Goal: Task Accomplishment & Management: Complete application form

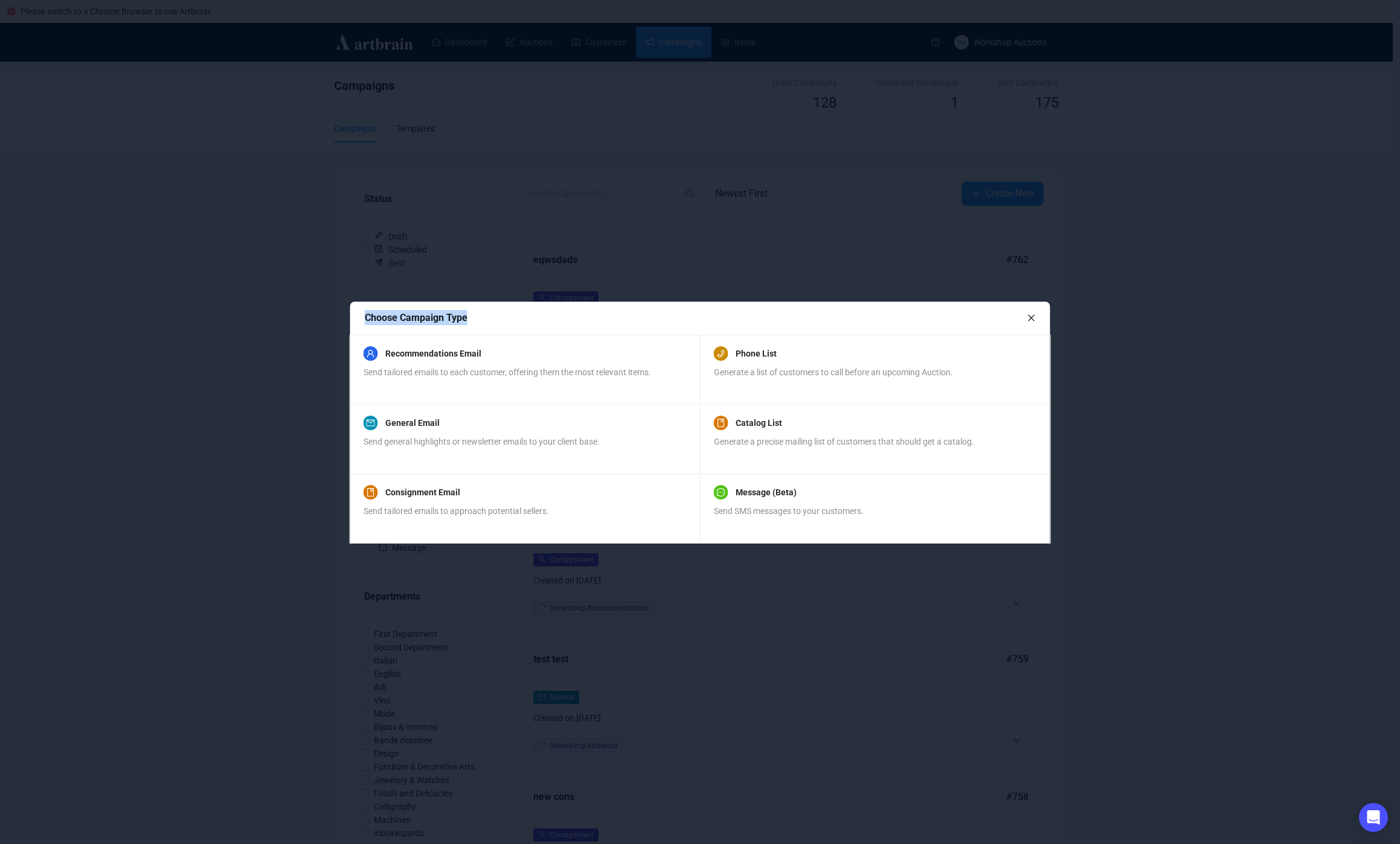
click at [537, 434] on div "General Email Send general highlights or newsletter emails to your client base." at bounding box center [482, 439] width 236 height 46
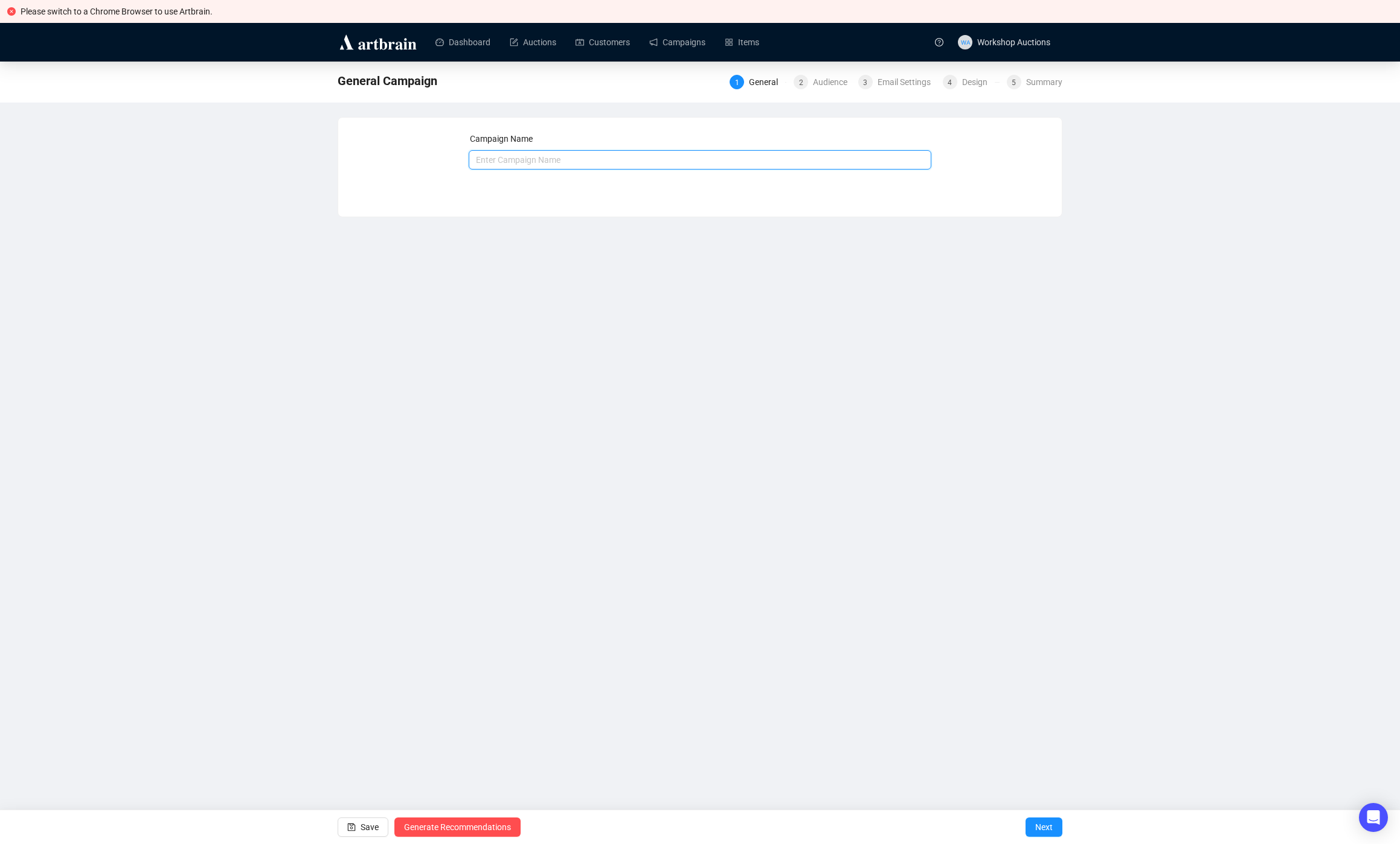
click at [535, 158] on input "text" at bounding box center [700, 160] width 463 height 19
type input "reproduce issu"
click at [1055, 829] on button "Next" at bounding box center [1044, 827] width 37 height 19
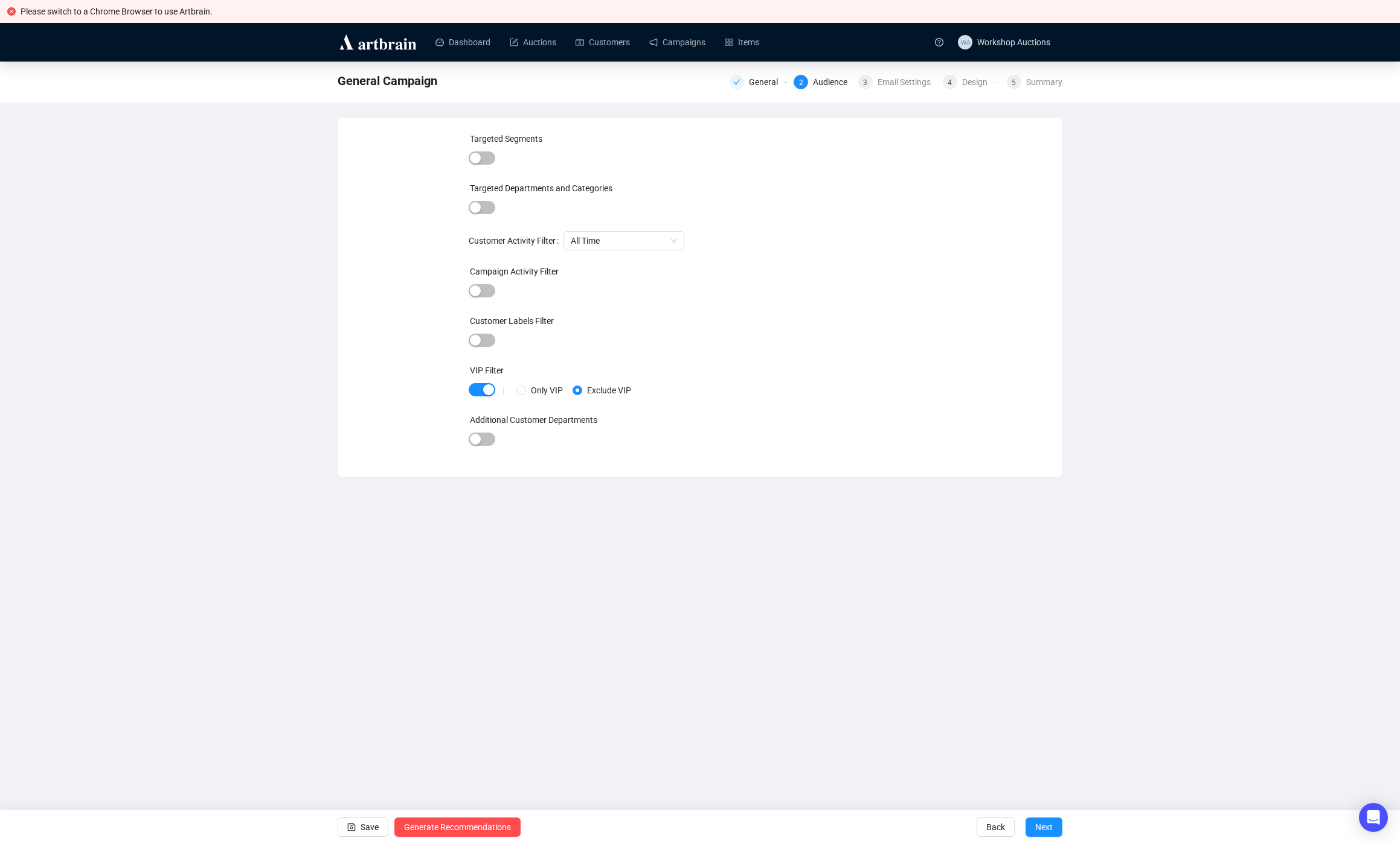
click at [1055, 829] on button "Next" at bounding box center [1044, 827] width 37 height 19
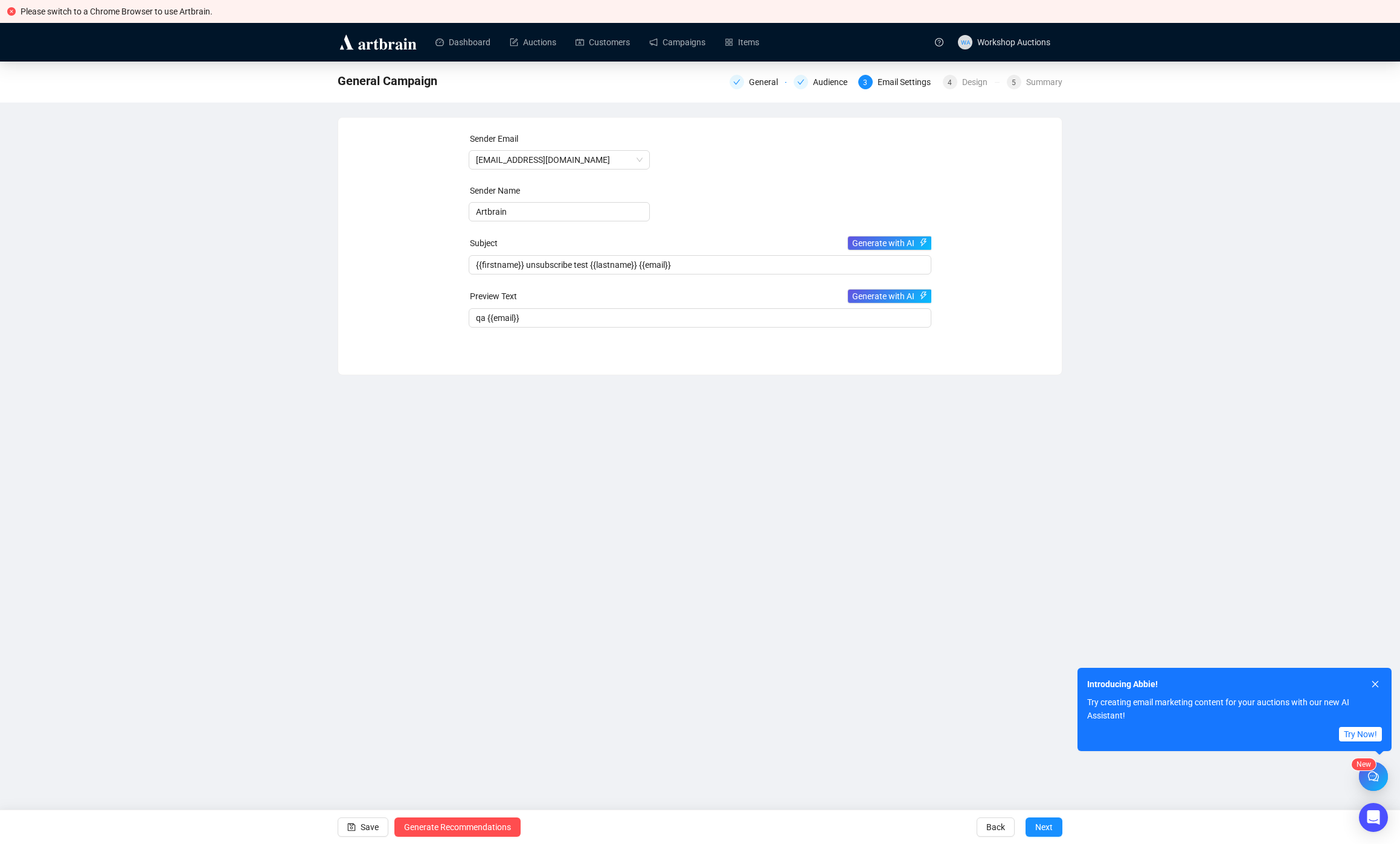
click at [1055, 829] on button "Next" at bounding box center [1044, 827] width 37 height 19
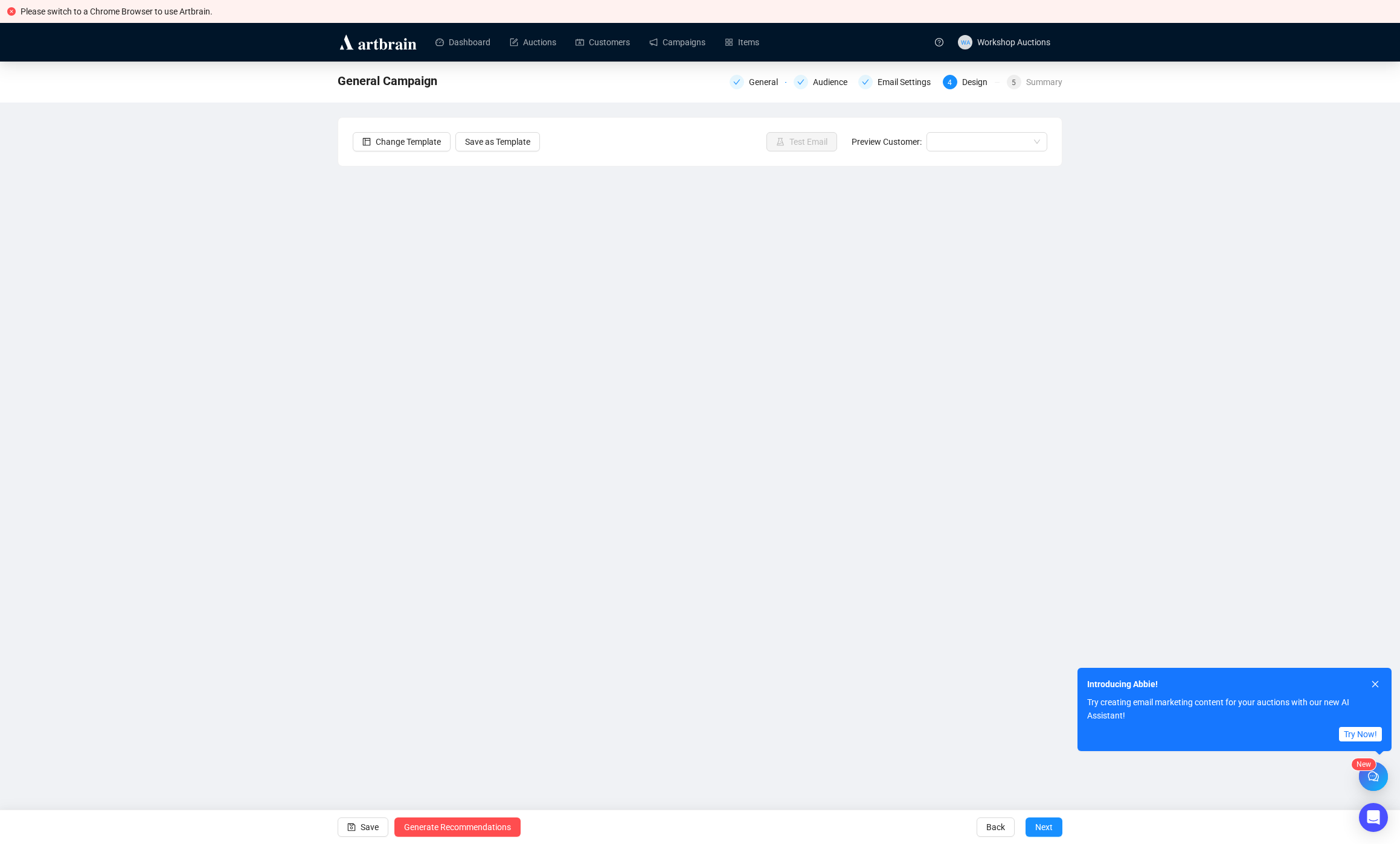
click at [1055, 829] on button "Next" at bounding box center [1044, 827] width 37 height 19
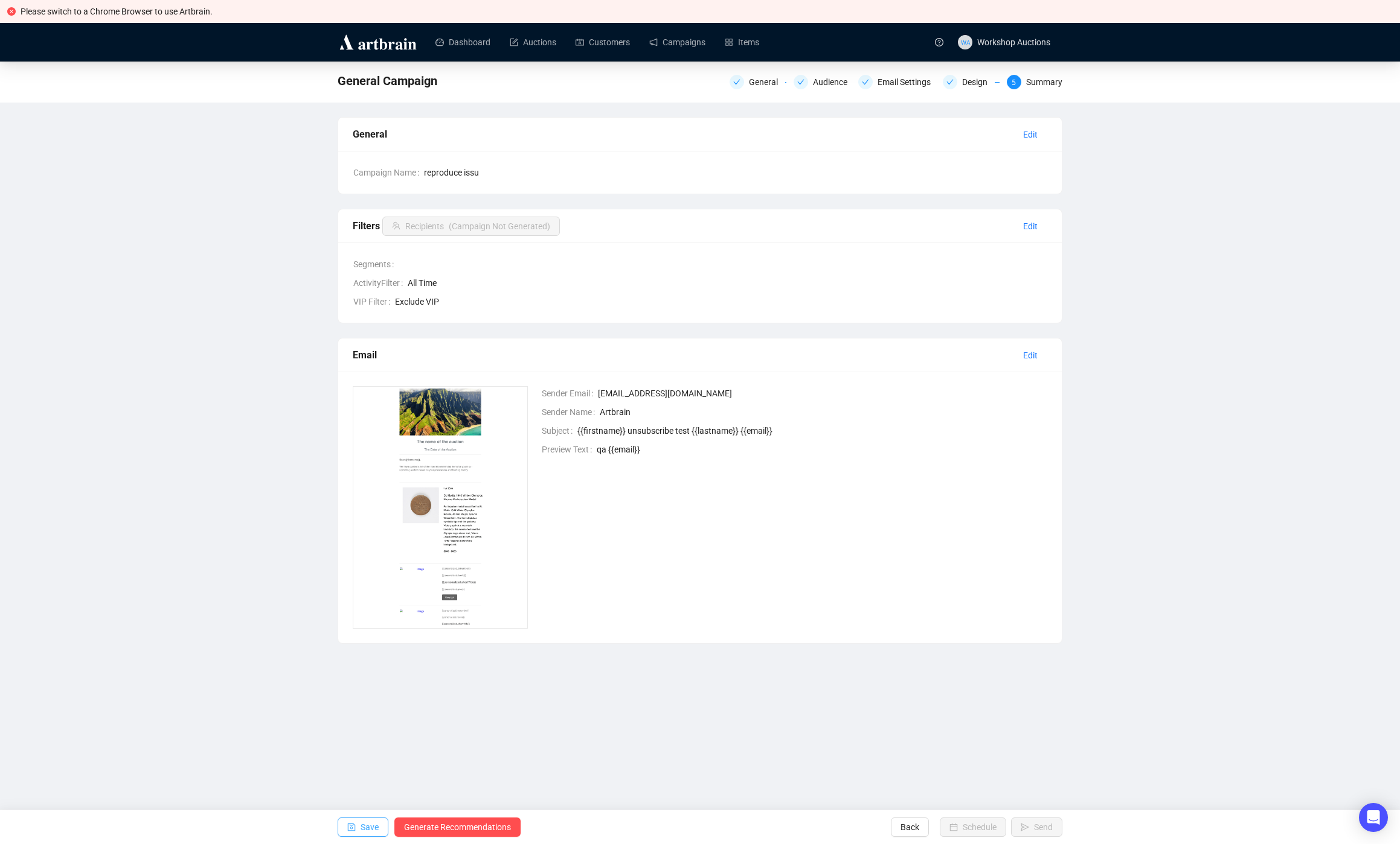
click at [349, 826] on icon "save" at bounding box center [351, 827] width 9 height 9
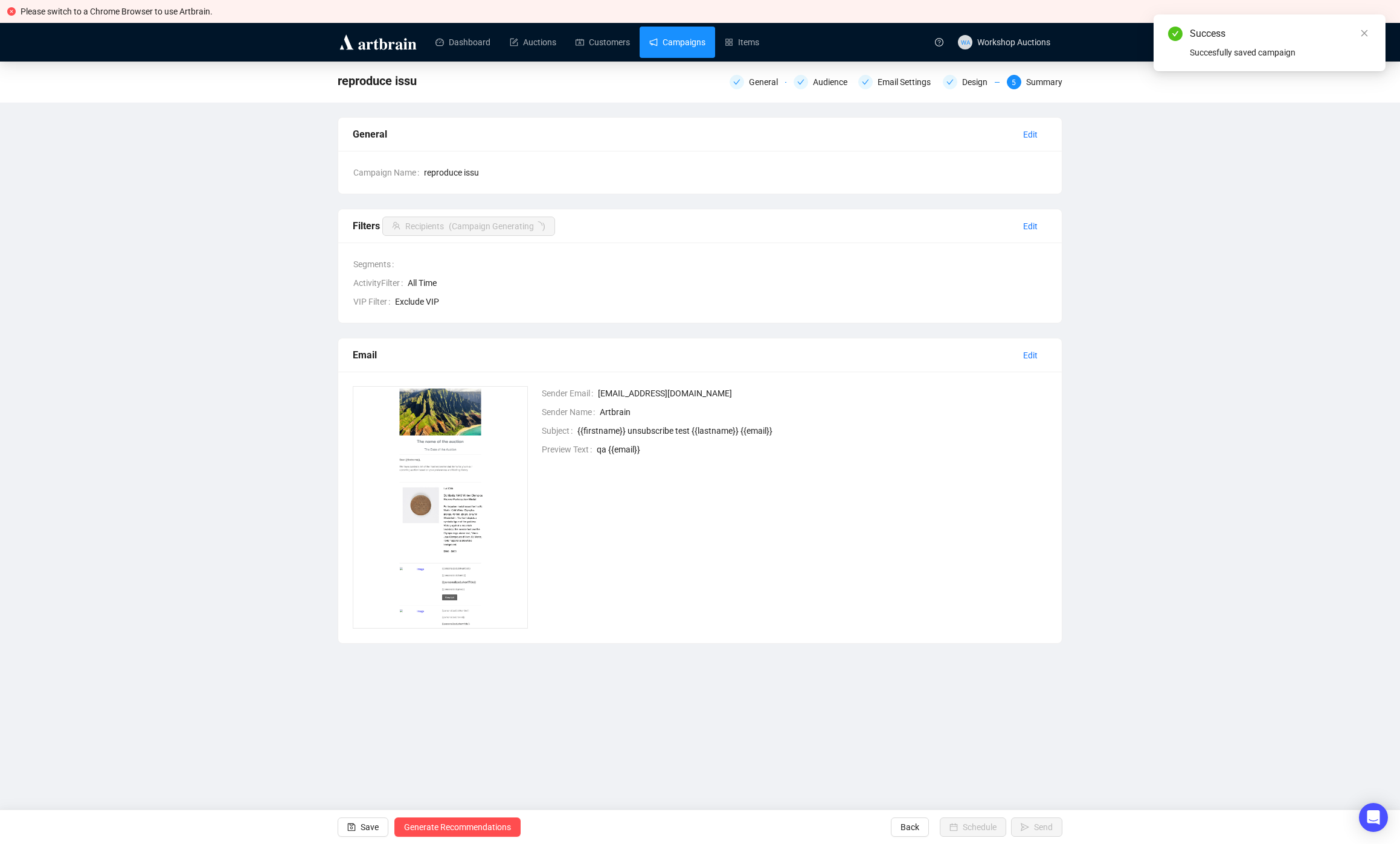
click at [680, 40] on link "Campaigns" at bounding box center [678, 42] width 57 height 31
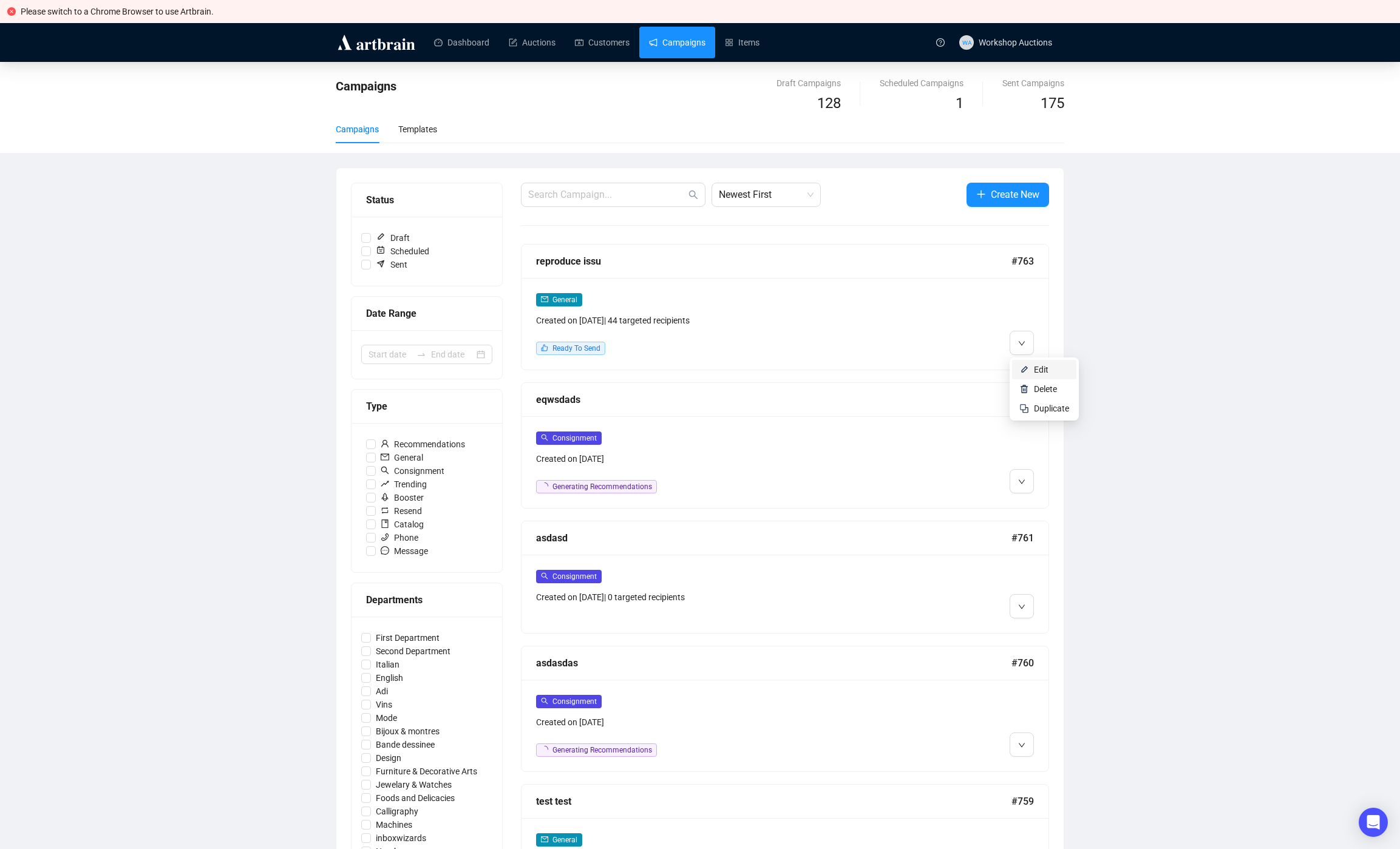
click at [1030, 367] on li "Edit" at bounding box center [1044, 370] width 65 height 20
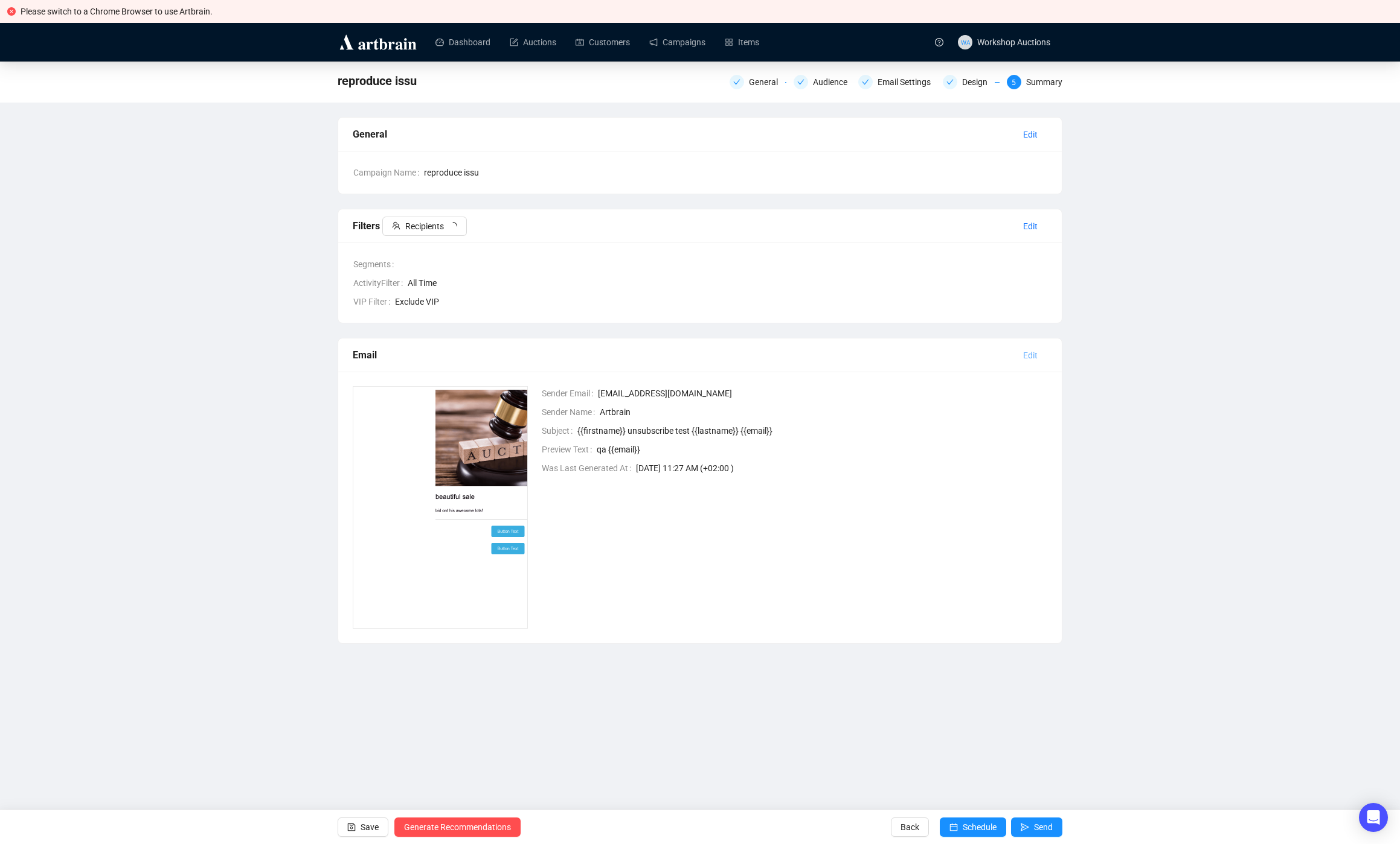
click at [1030, 350] on span "Edit" at bounding box center [1030, 356] width 15 height 14
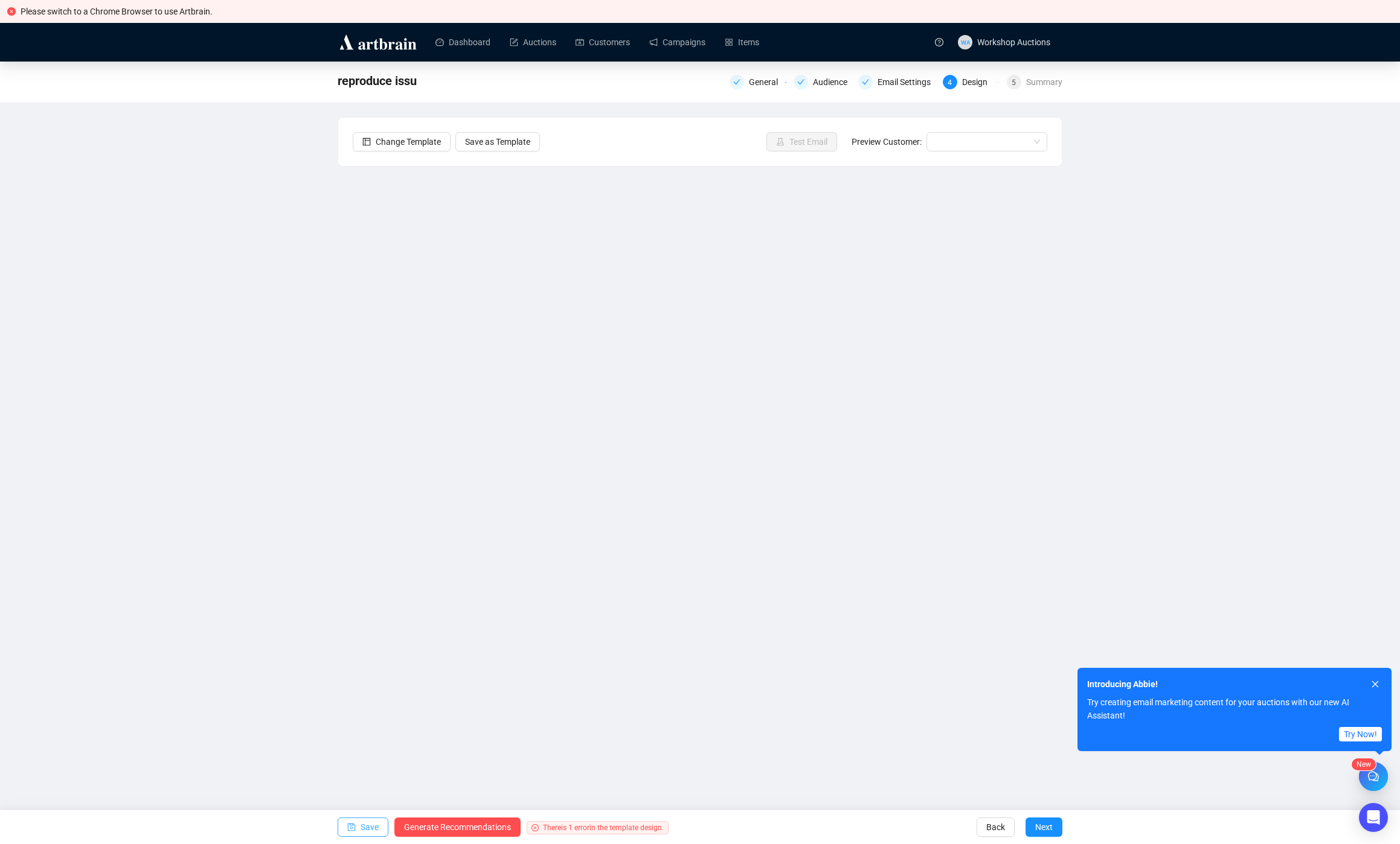
click at [365, 826] on span "Save" at bounding box center [369, 827] width 19 height 34
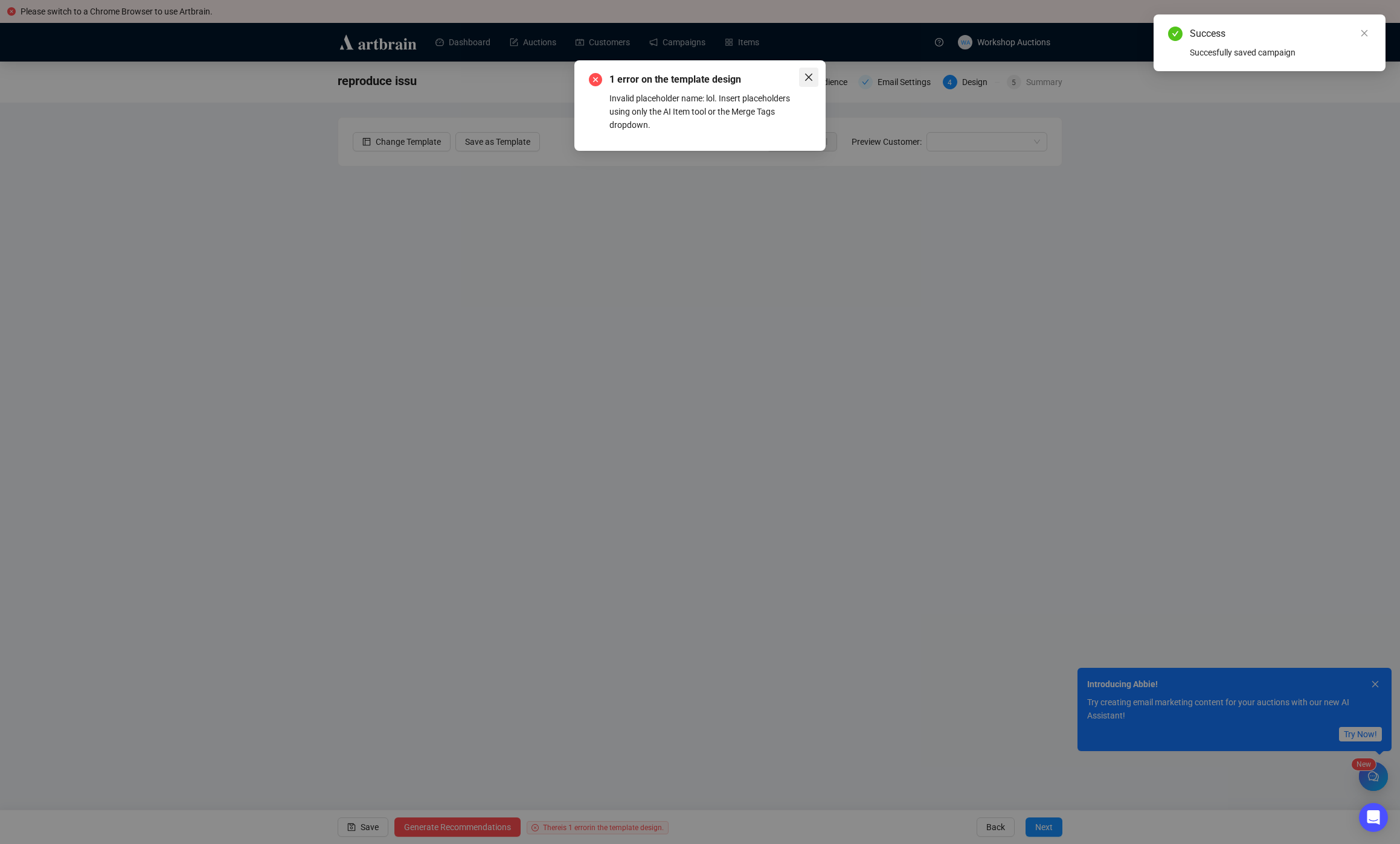
click at [808, 77] on icon "close" at bounding box center [808, 77] width 7 height 7
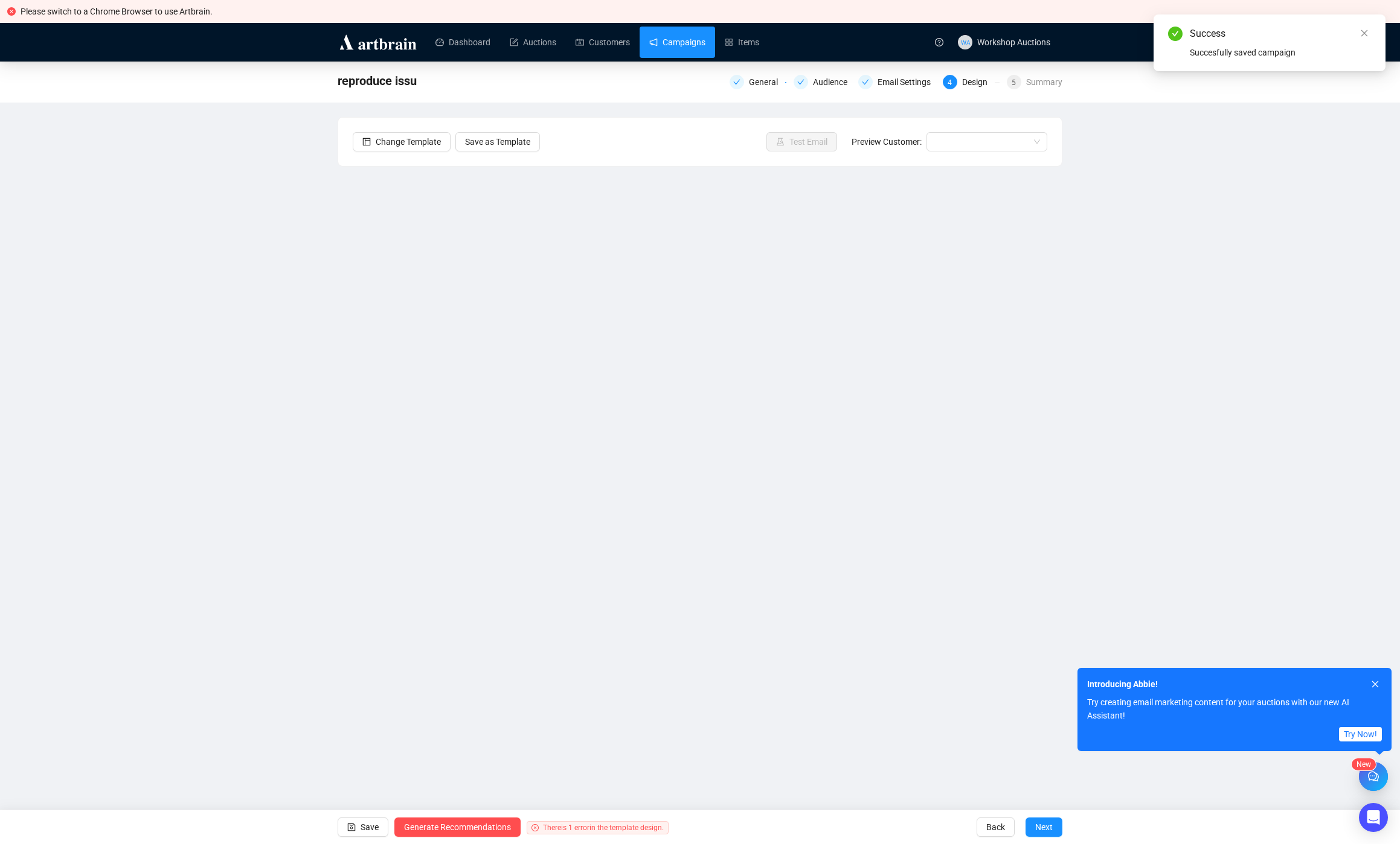
click at [697, 39] on link "Campaigns" at bounding box center [678, 42] width 57 height 31
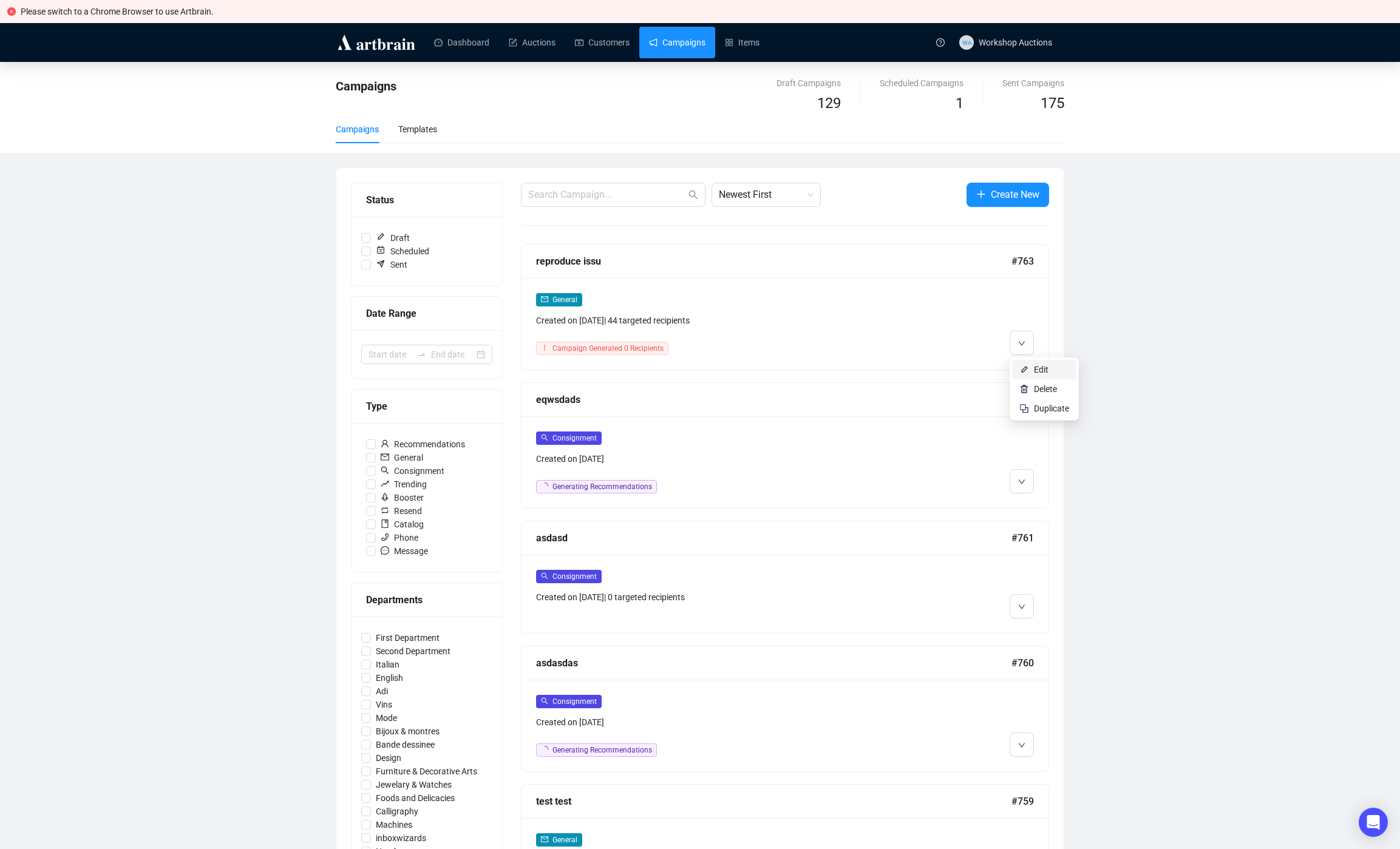
click at [1029, 368] on li "Edit" at bounding box center [1044, 370] width 65 height 20
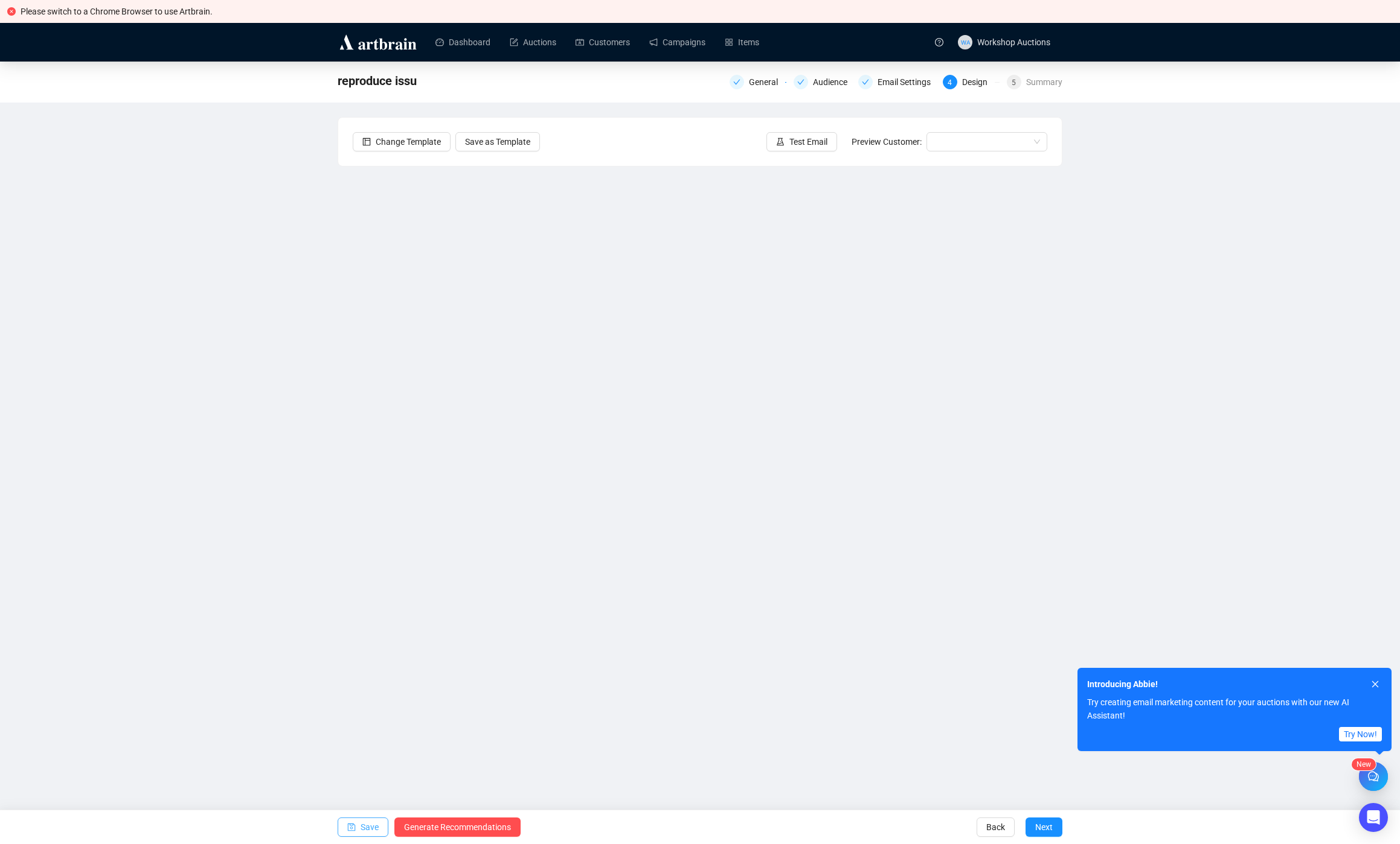
click at [370, 824] on span "Save" at bounding box center [369, 827] width 19 height 34
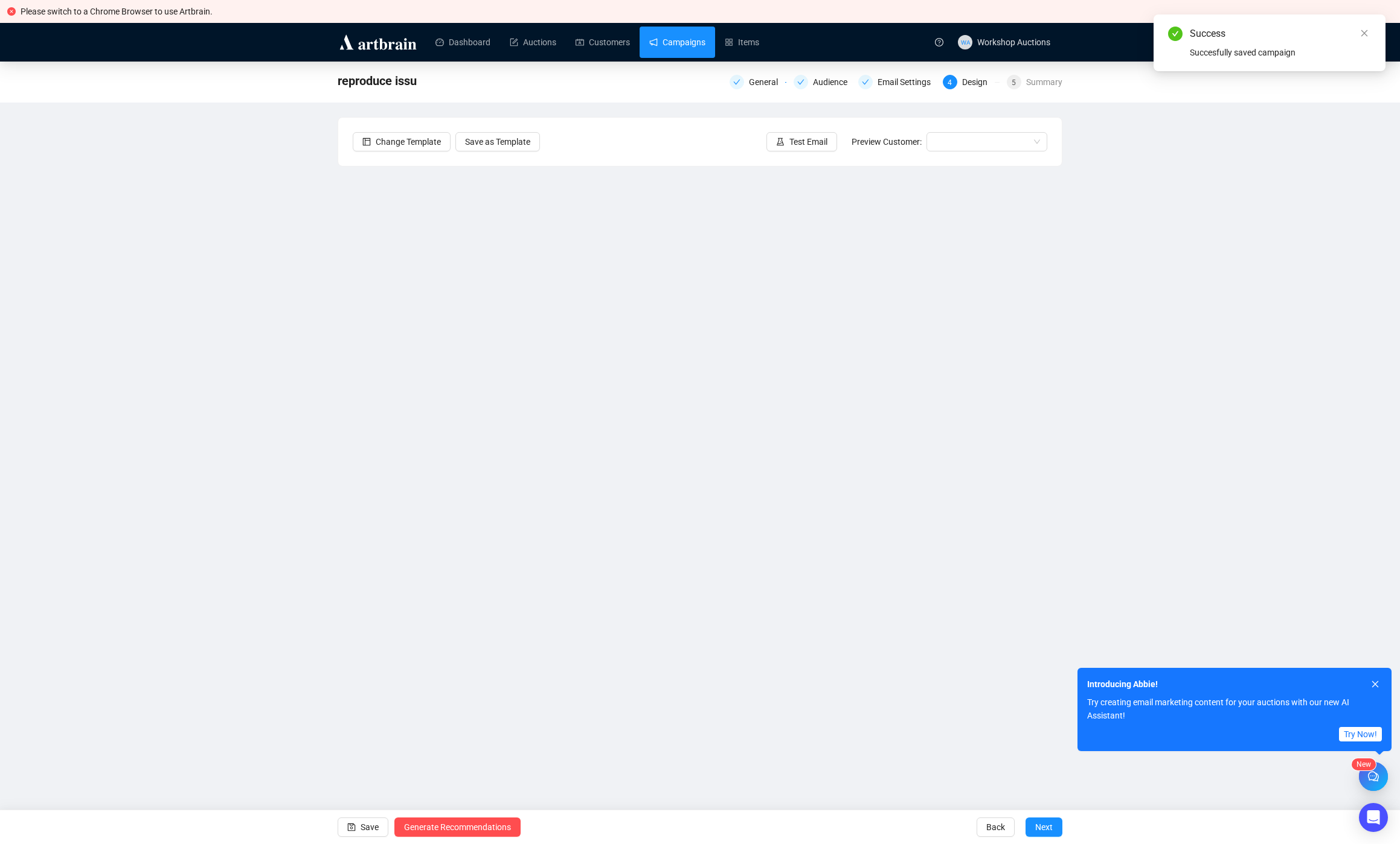
click at [705, 44] on link "Campaigns" at bounding box center [678, 42] width 57 height 31
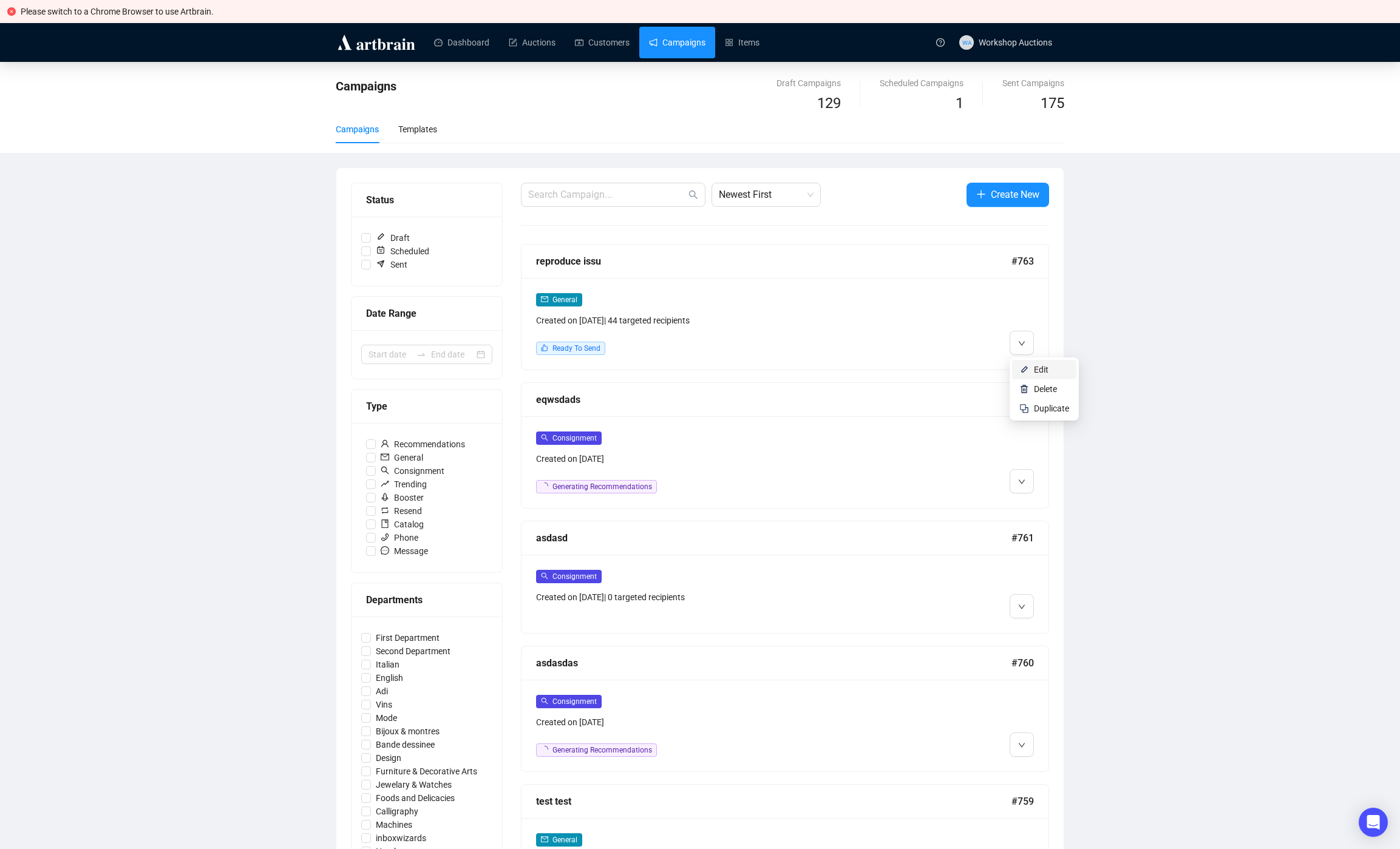
click at [1031, 368] on li "Edit" at bounding box center [1044, 370] width 65 height 20
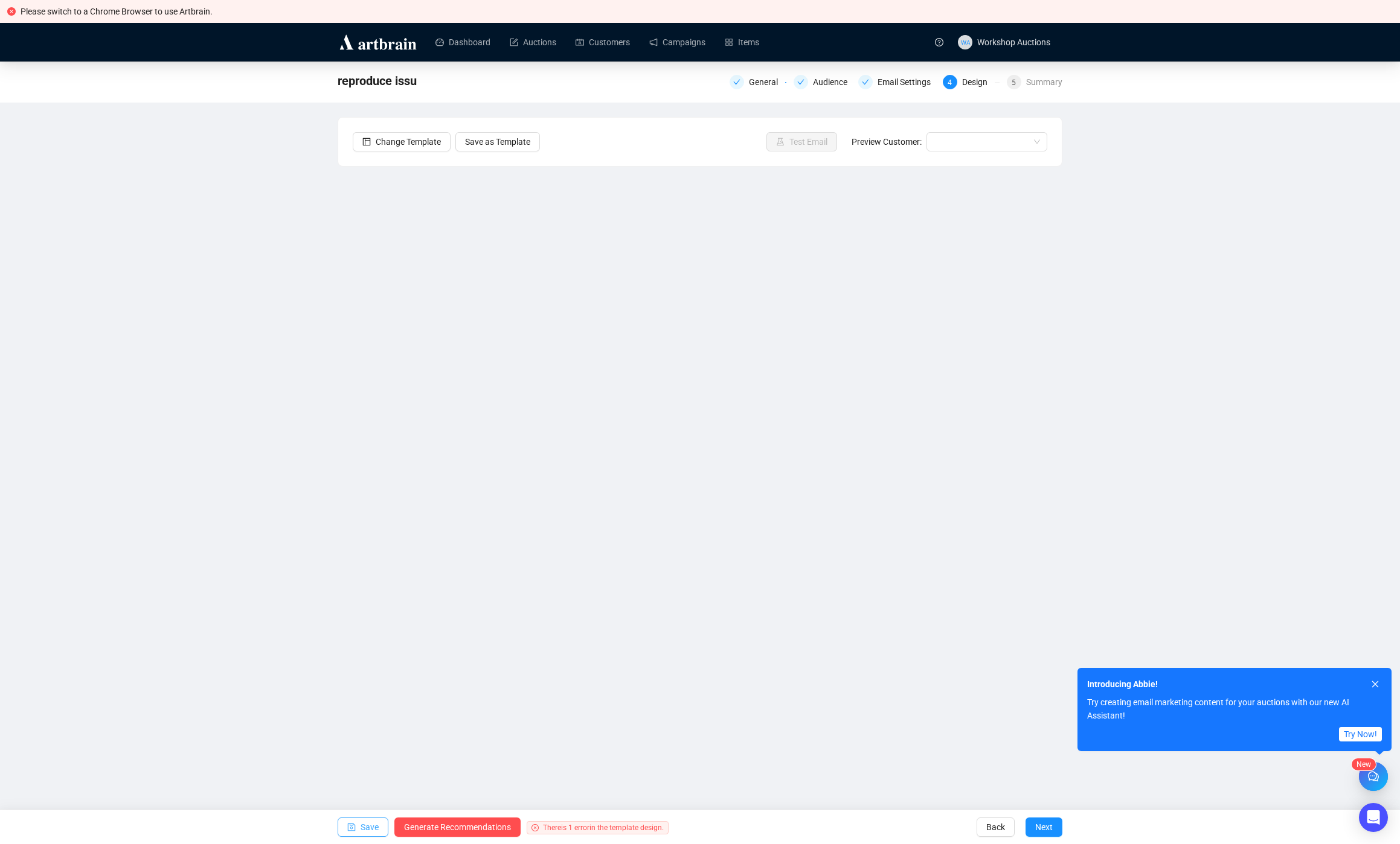
click at [369, 824] on span "Save" at bounding box center [369, 827] width 19 height 34
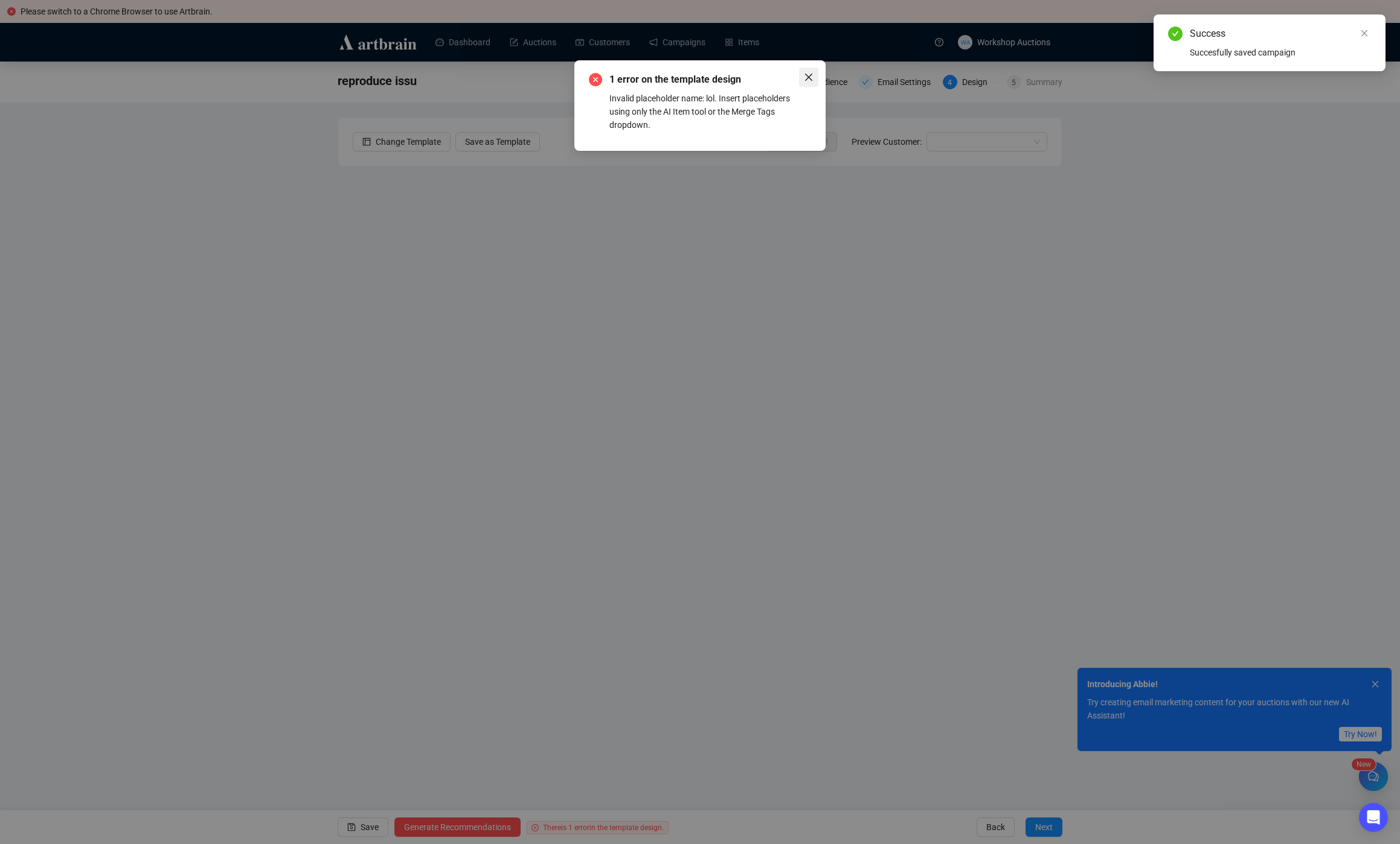
click at [806, 80] on icon "close" at bounding box center [808, 77] width 7 height 7
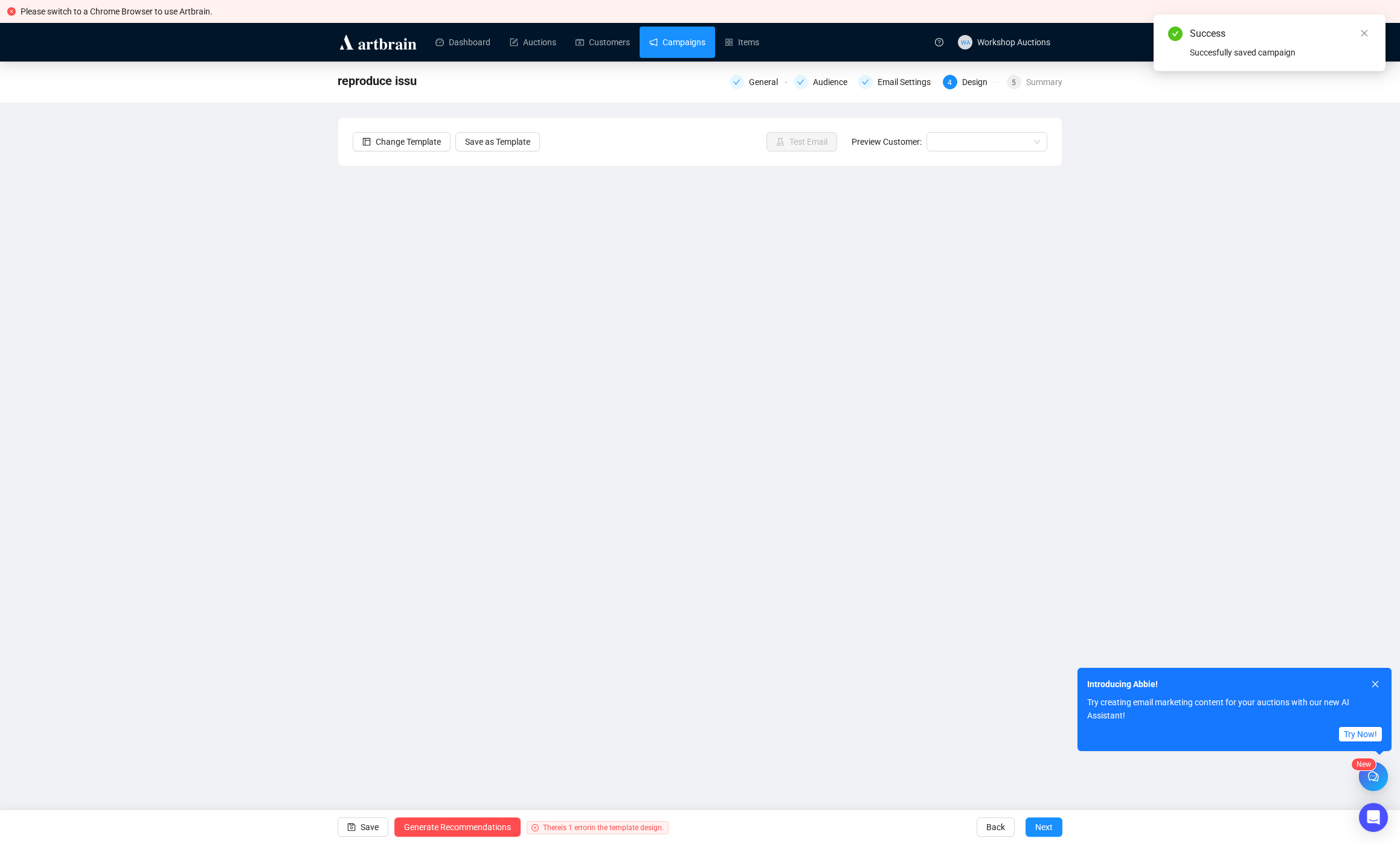
click at [705, 33] on link "Campaigns" at bounding box center [678, 42] width 57 height 31
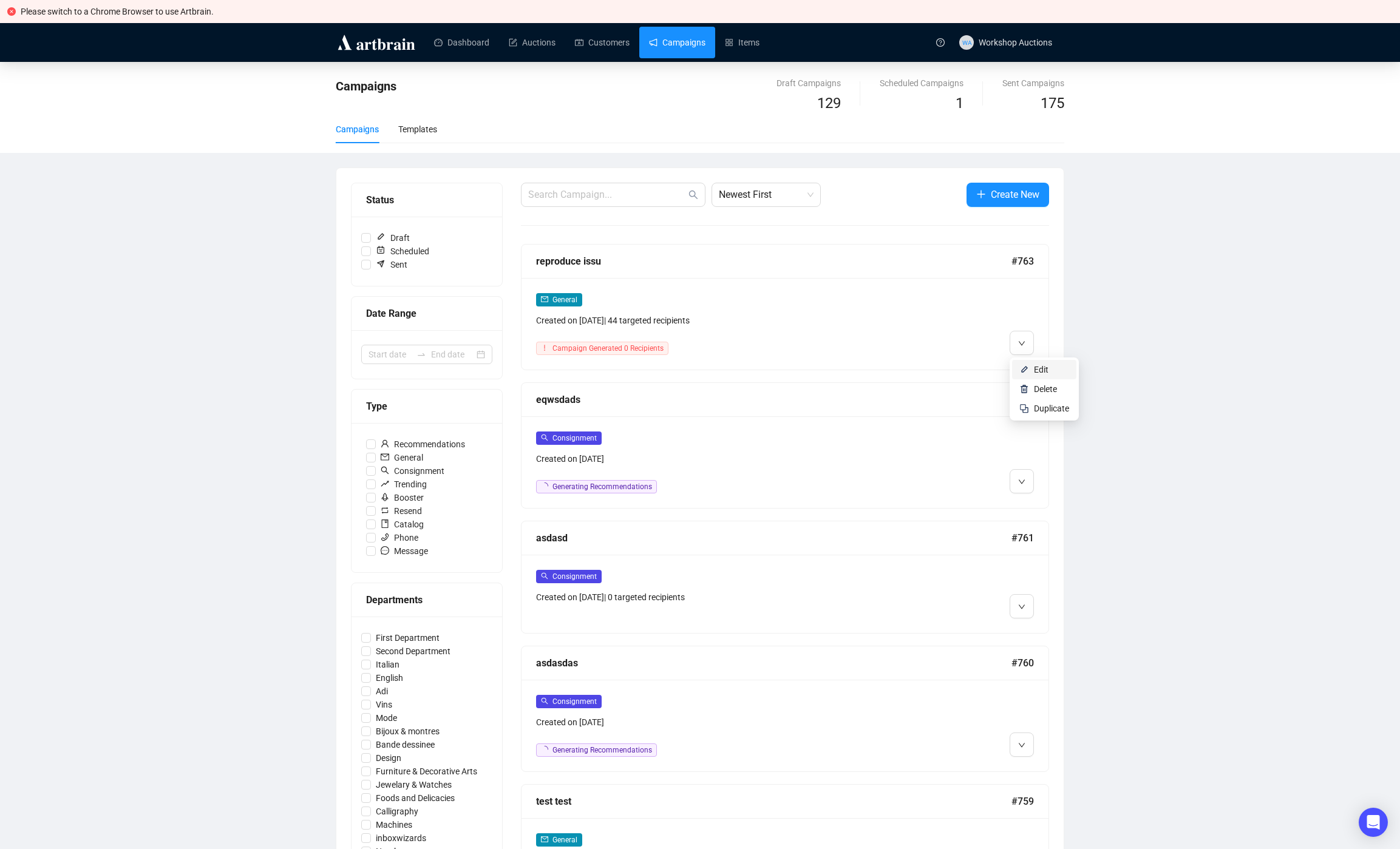
click at [1024, 365] on li "Edit" at bounding box center [1044, 370] width 65 height 20
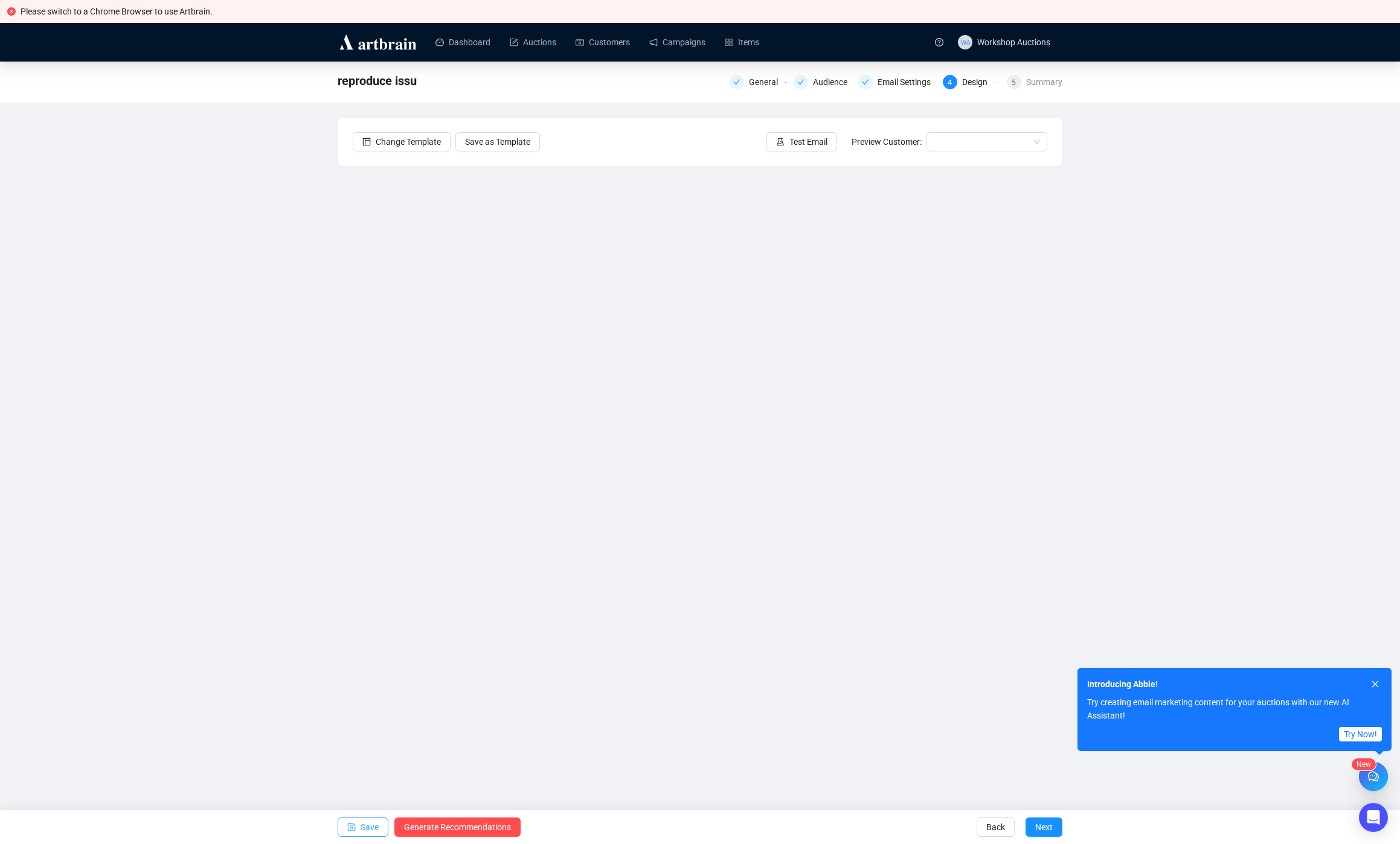
click at [364, 826] on span "Save" at bounding box center [369, 827] width 19 height 34
click at [1046, 824] on span "Next" at bounding box center [1044, 827] width 18 height 34
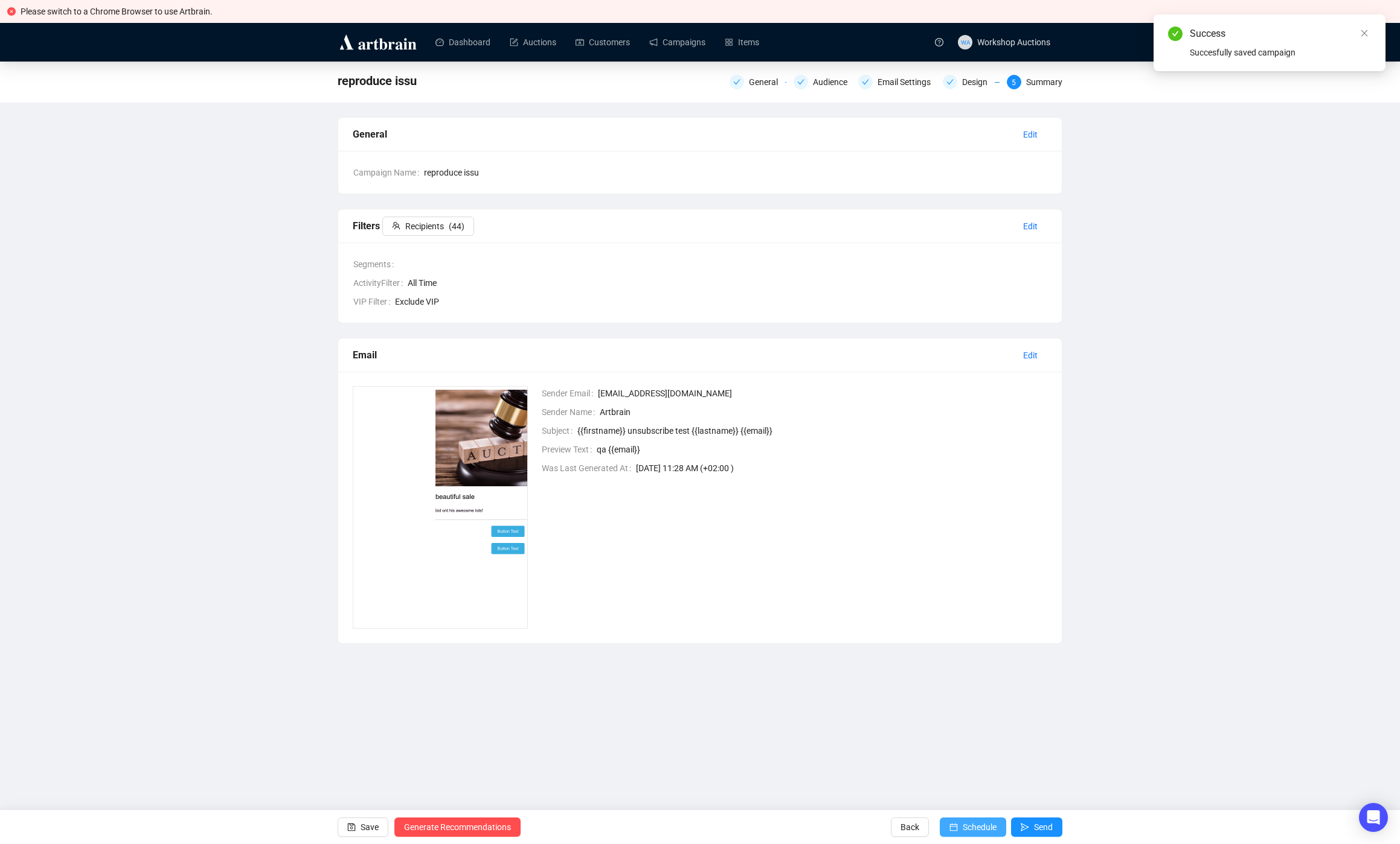
click at [989, 826] on span "Schedule" at bounding box center [979, 827] width 34 height 34
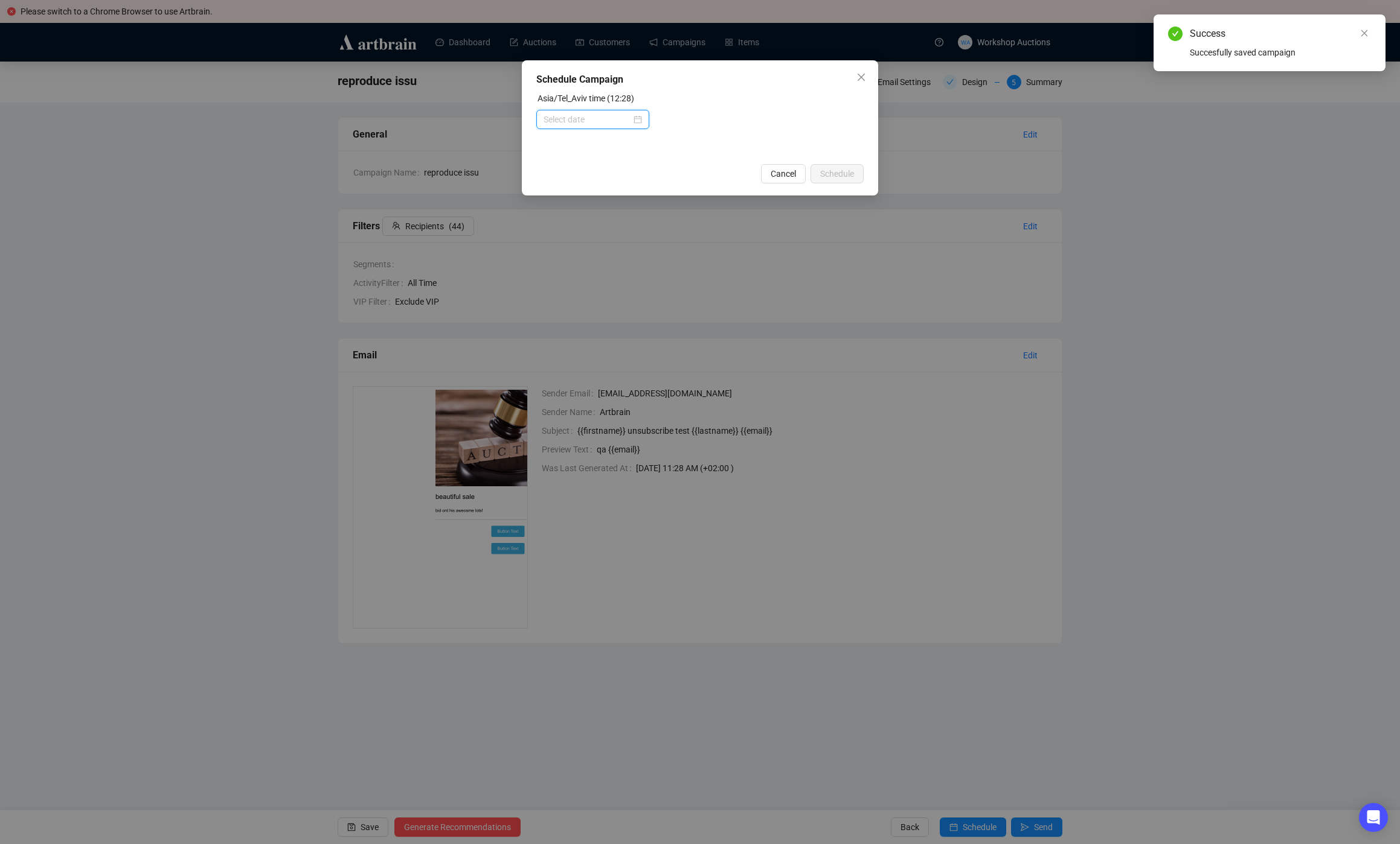
click at [614, 121] on input at bounding box center [587, 120] width 88 height 14
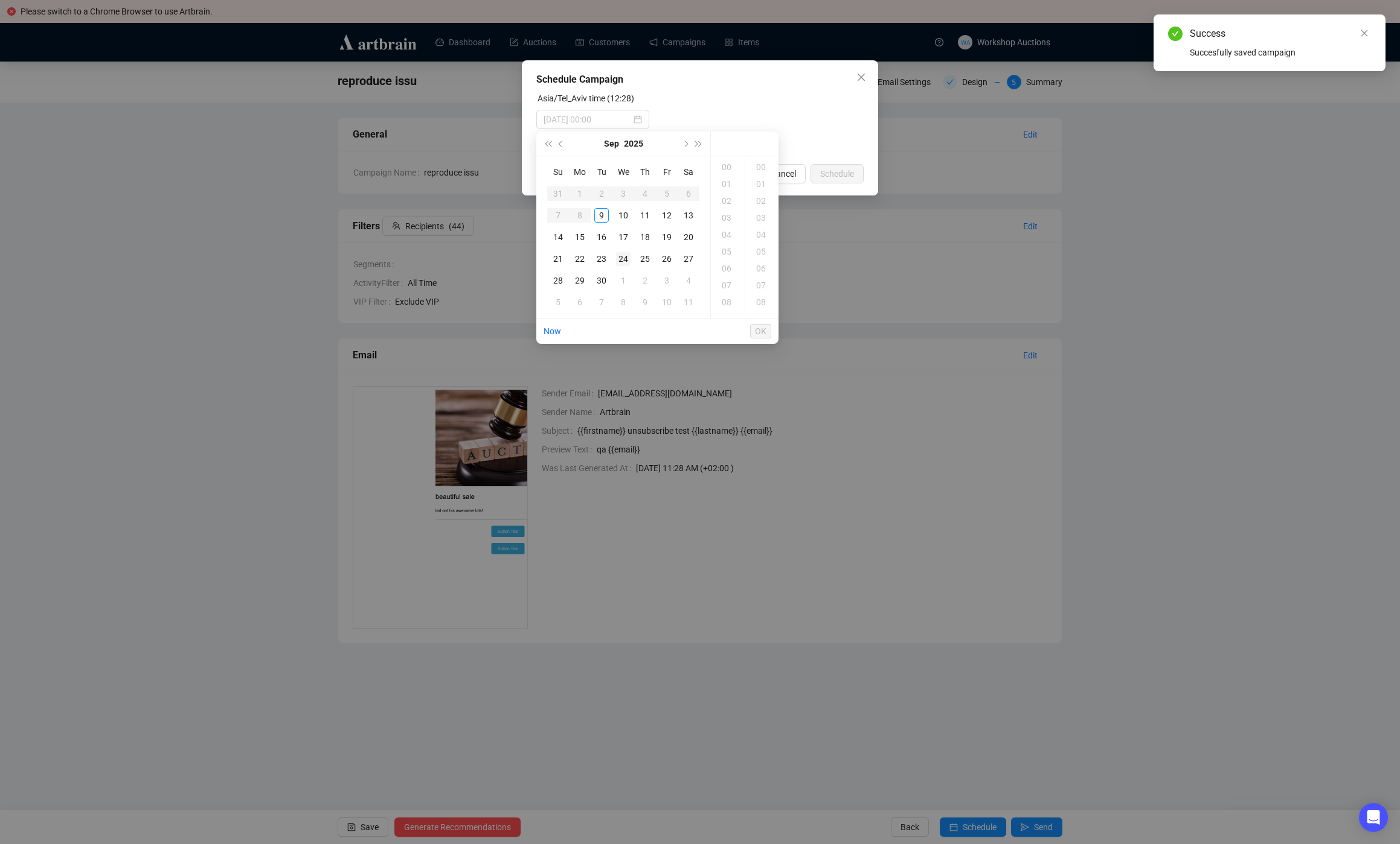
click at [619, 261] on div "24" at bounding box center [623, 258] width 15 height 15
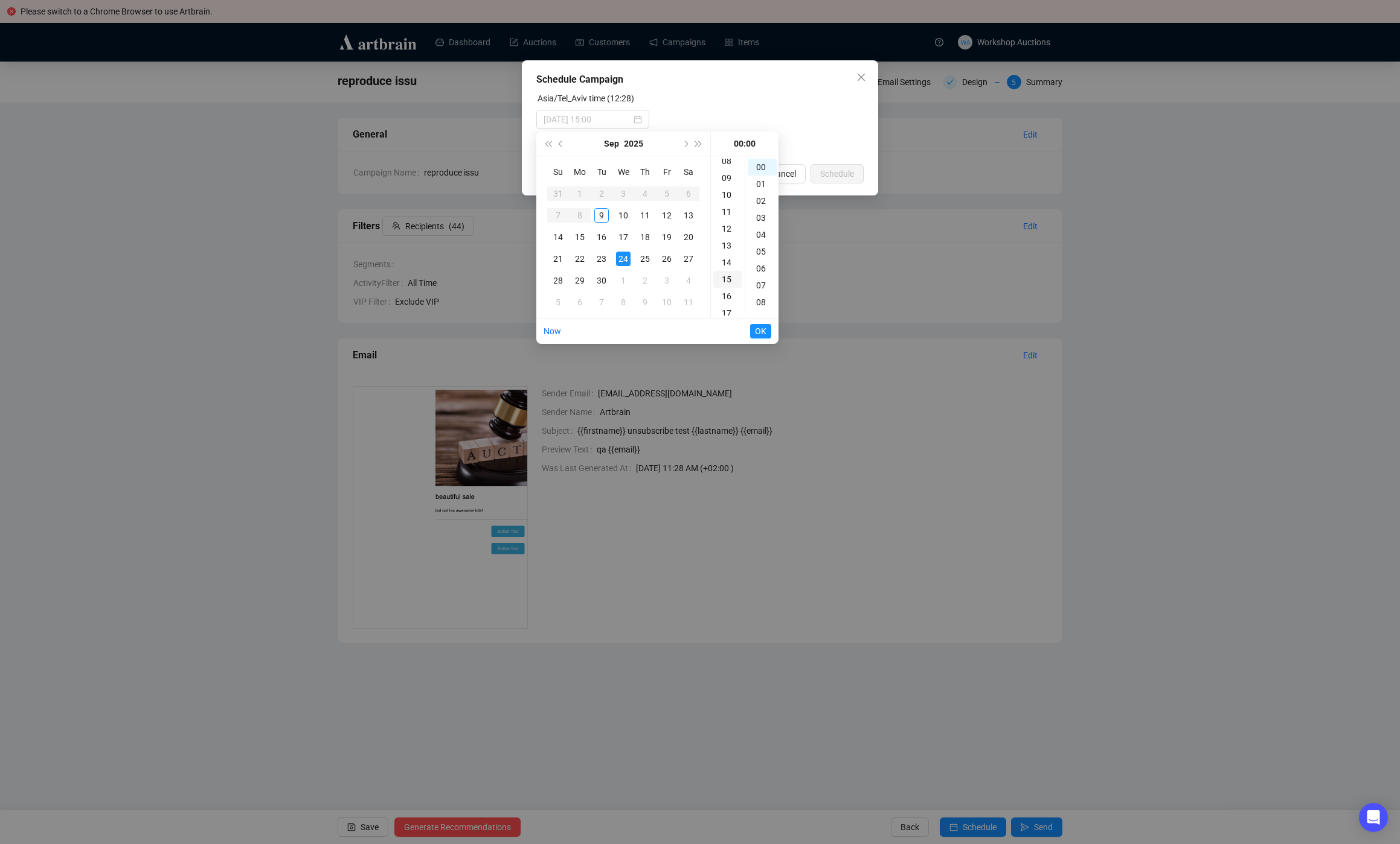
click at [730, 283] on div "15" at bounding box center [727, 279] width 29 height 17
click at [758, 278] on div "07" at bounding box center [762, 285] width 29 height 17
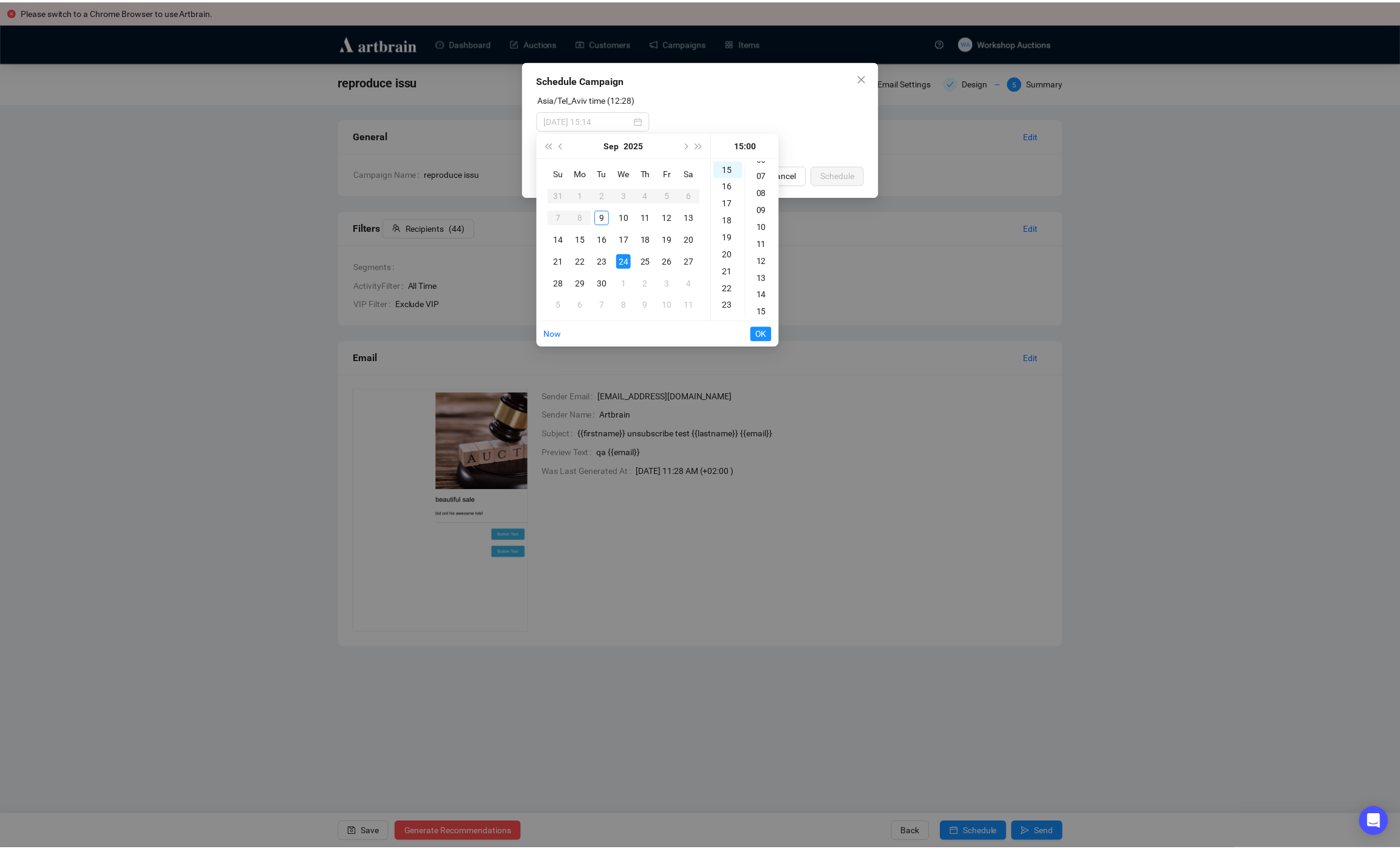
scroll to position [119, 0]
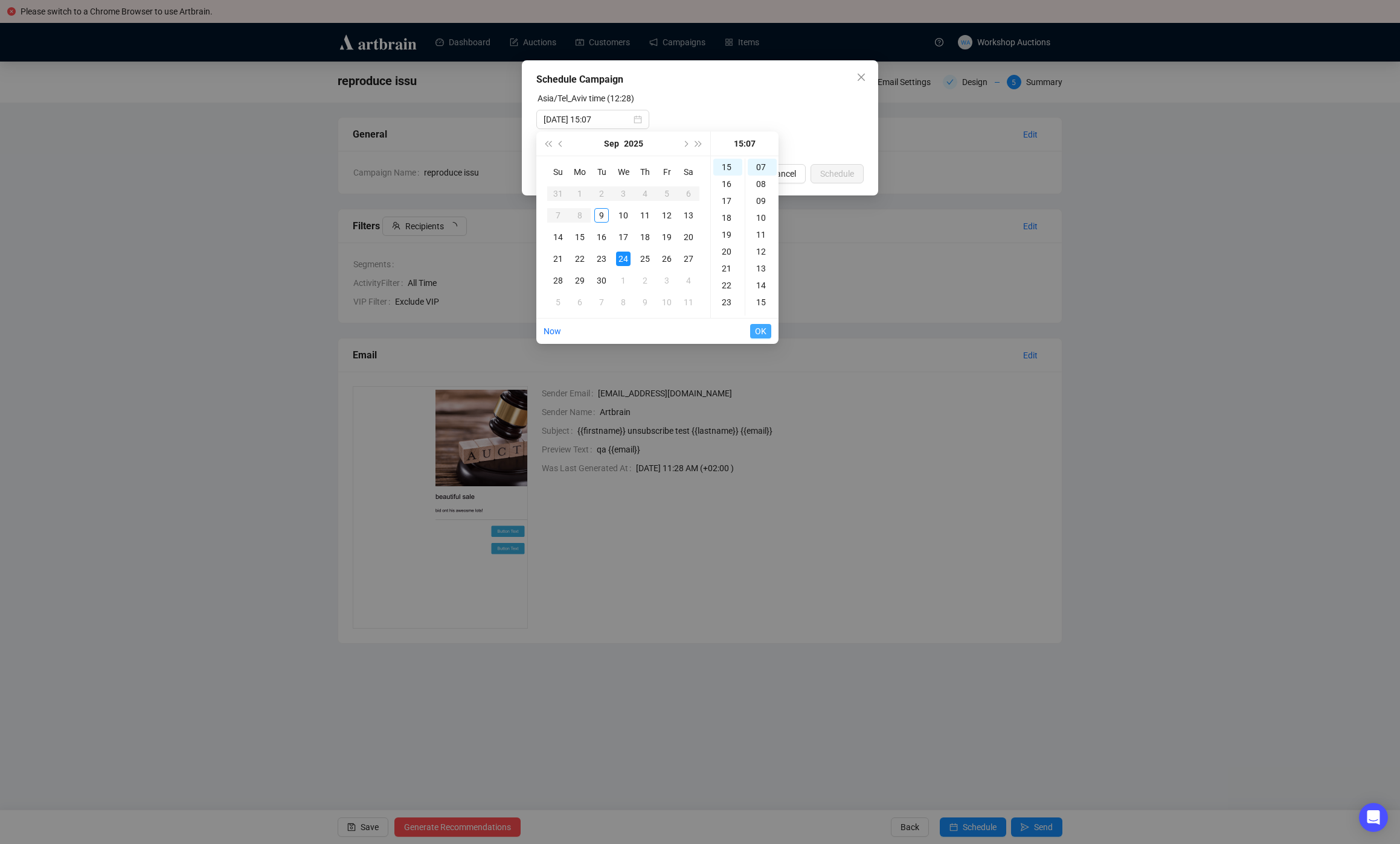
click at [763, 334] on span "OK" at bounding box center [760, 331] width 12 height 23
type input "2025-09-24 14:07"
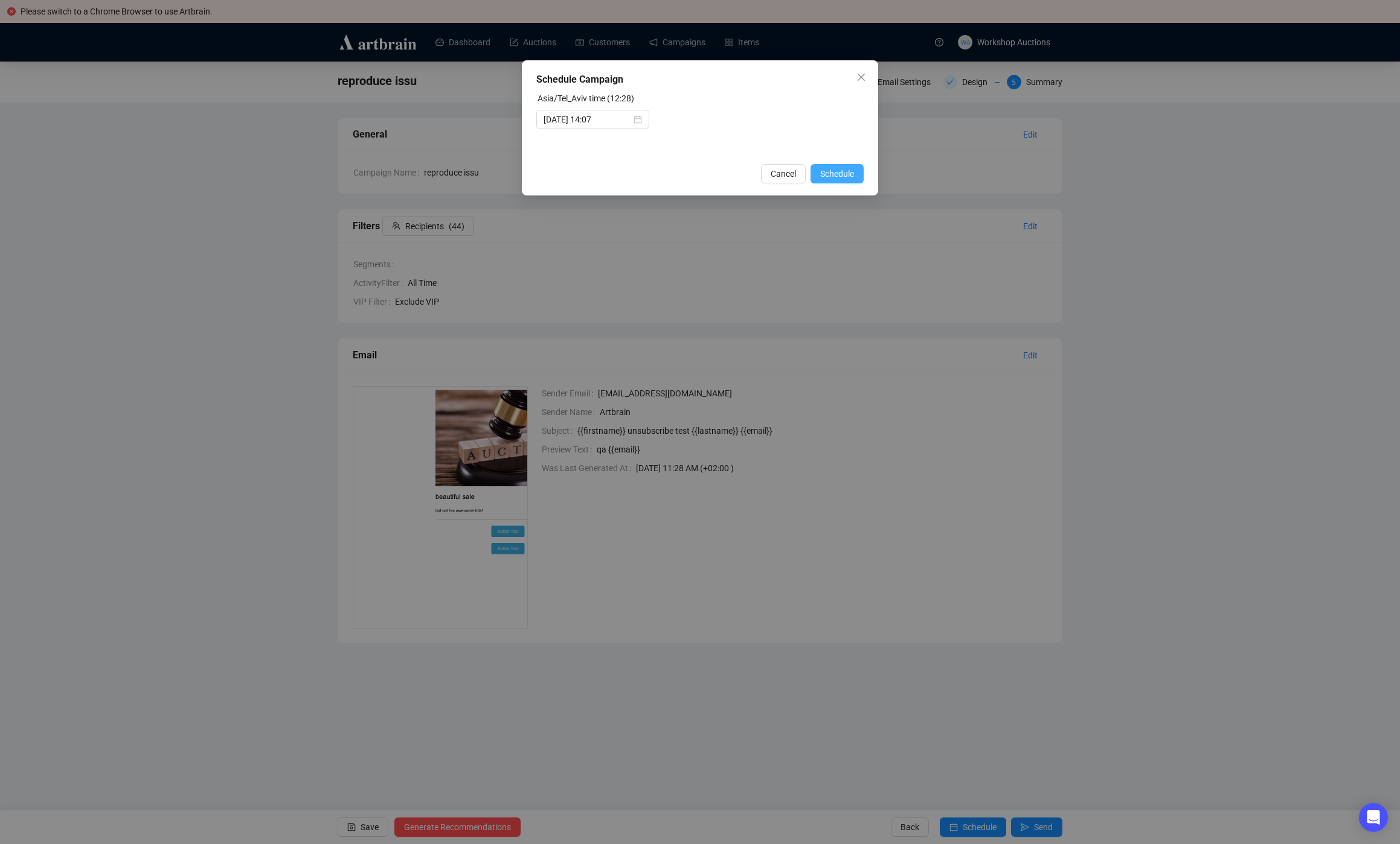
click at [838, 176] on span "Schedule" at bounding box center [836, 174] width 34 height 14
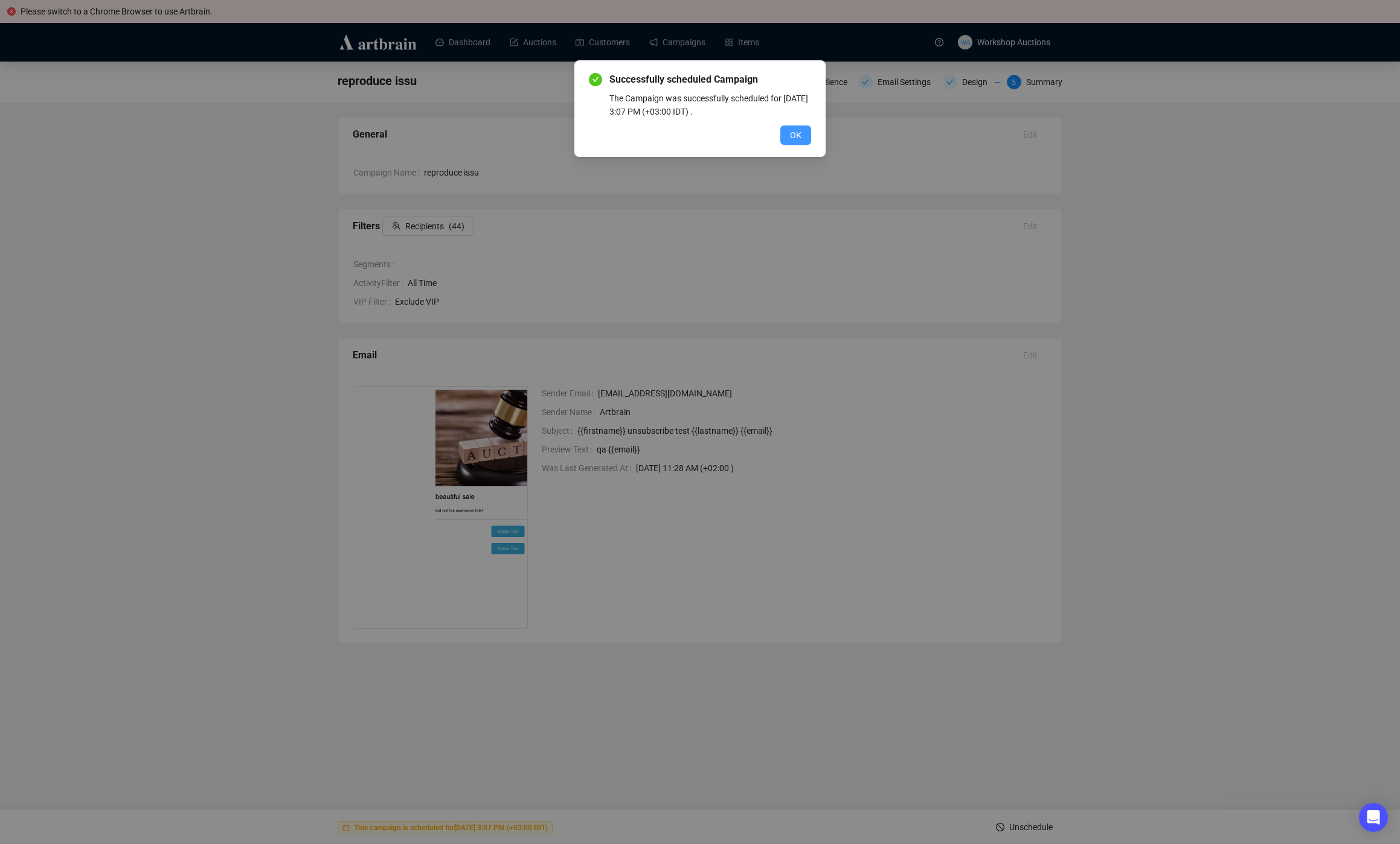
click at [794, 136] on span "OK" at bounding box center [796, 135] width 12 height 14
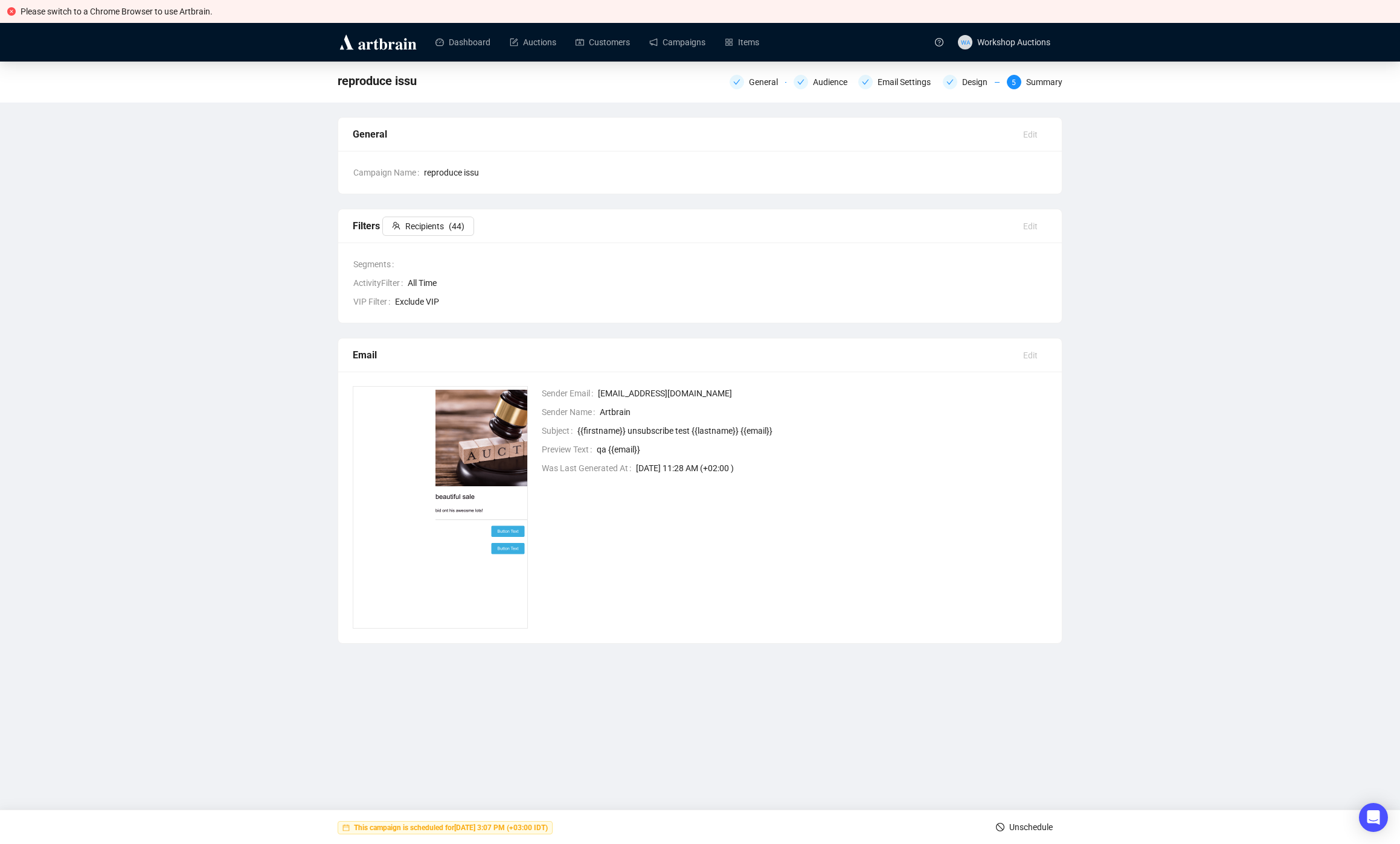
click at [1019, 827] on span "Unschedule" at bounding box center [1031, 827] width 44 height 34
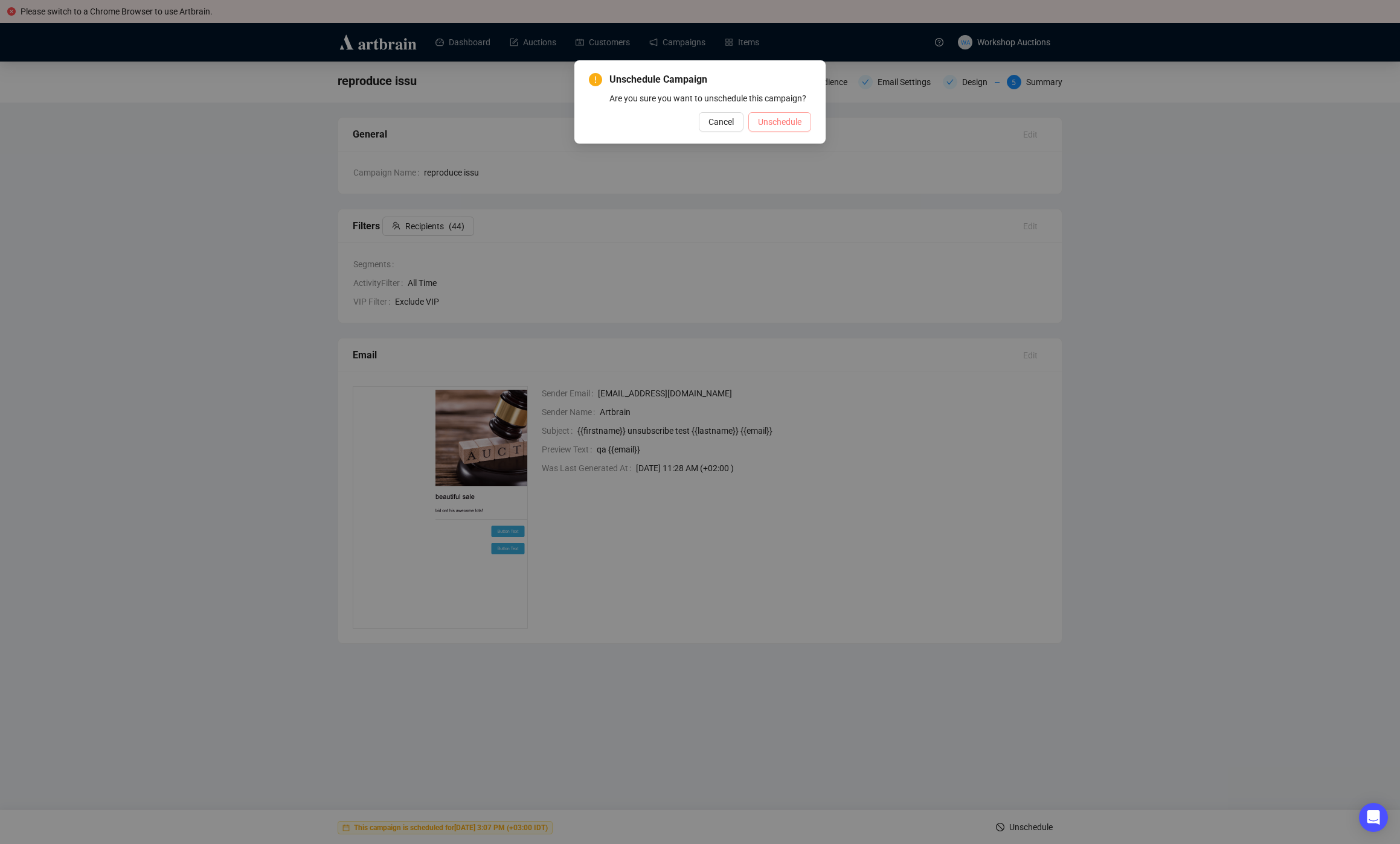
click at [775, 129] on span "Unschedule" at bounding box center [779, 122] width 44 height 14
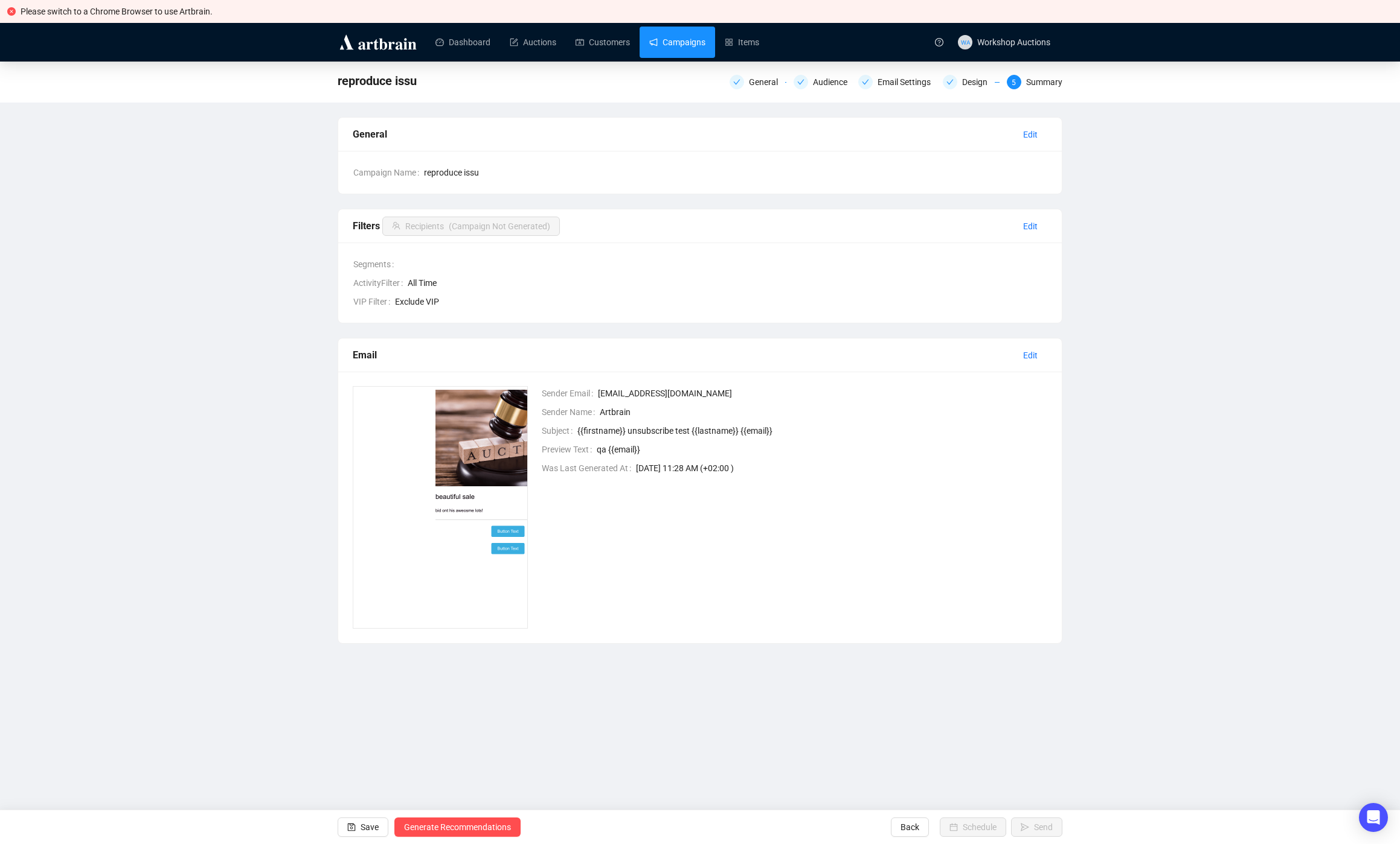
click at [702, 41] on link "Campaigns" at bounding box center [678, 42] width 57 height 31
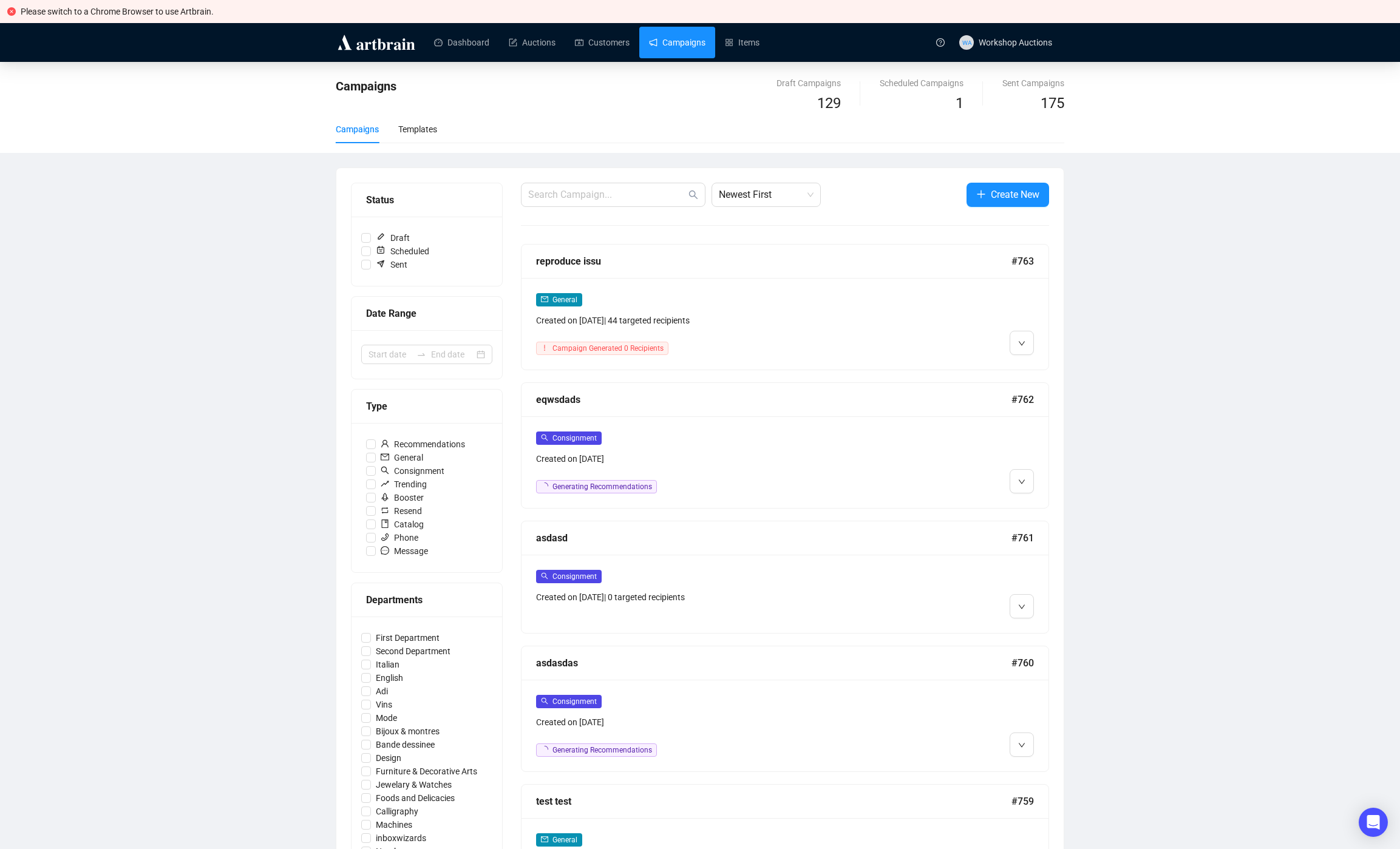
click at [1149, 366] on div "Campaigns Draft Campaigns 129 Scheduled Campaigns 1 Sent Campaigns 175 Campaign…" at bounding box center [700, 724] width 1400 height 1323
click at [1045, 363] on span "Edit" at bounding box center [1052, 370] width 35 height 14
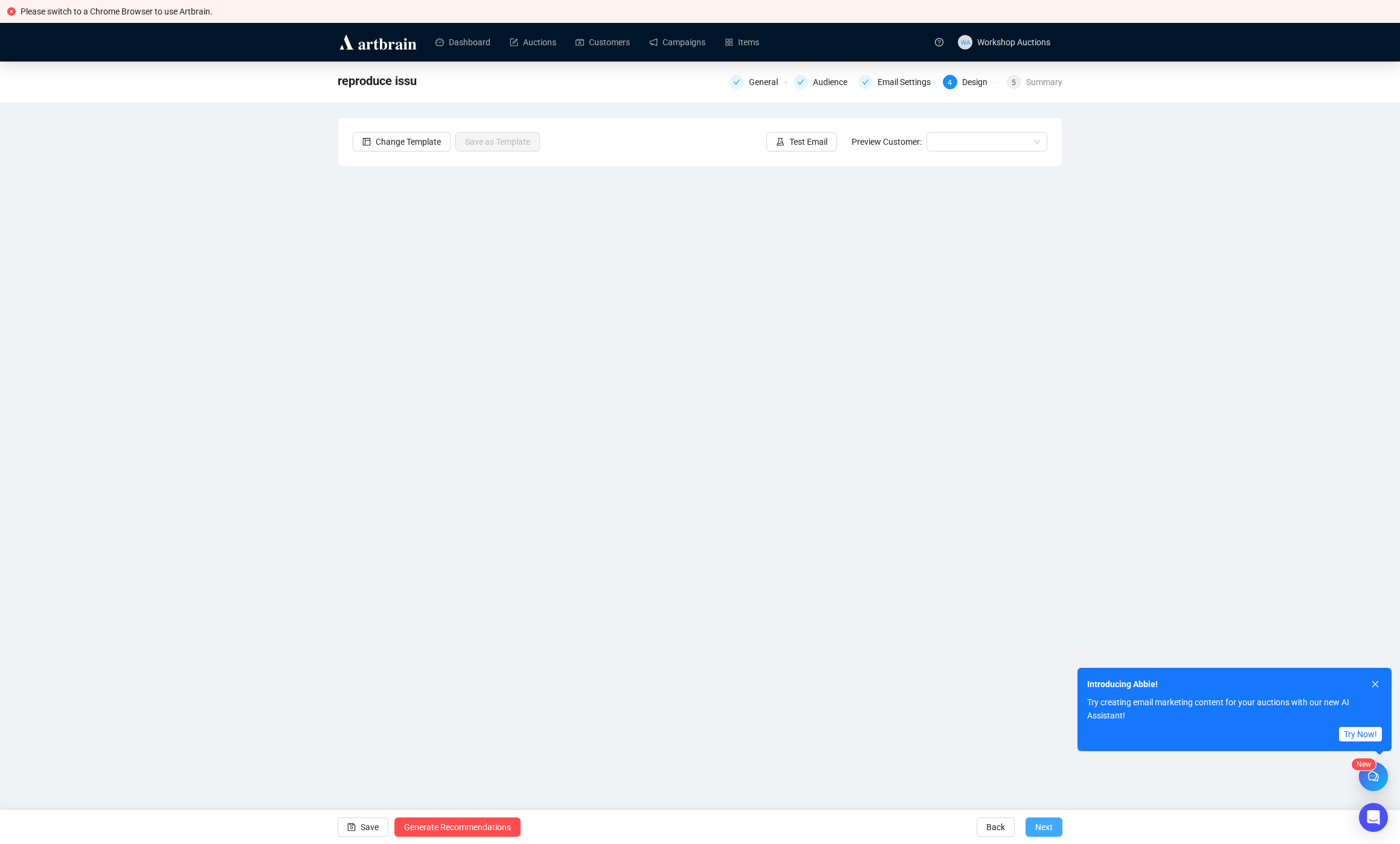
click at [1050, 843] on span "Next" at bounding box center [1044, 827] width 18 height 34
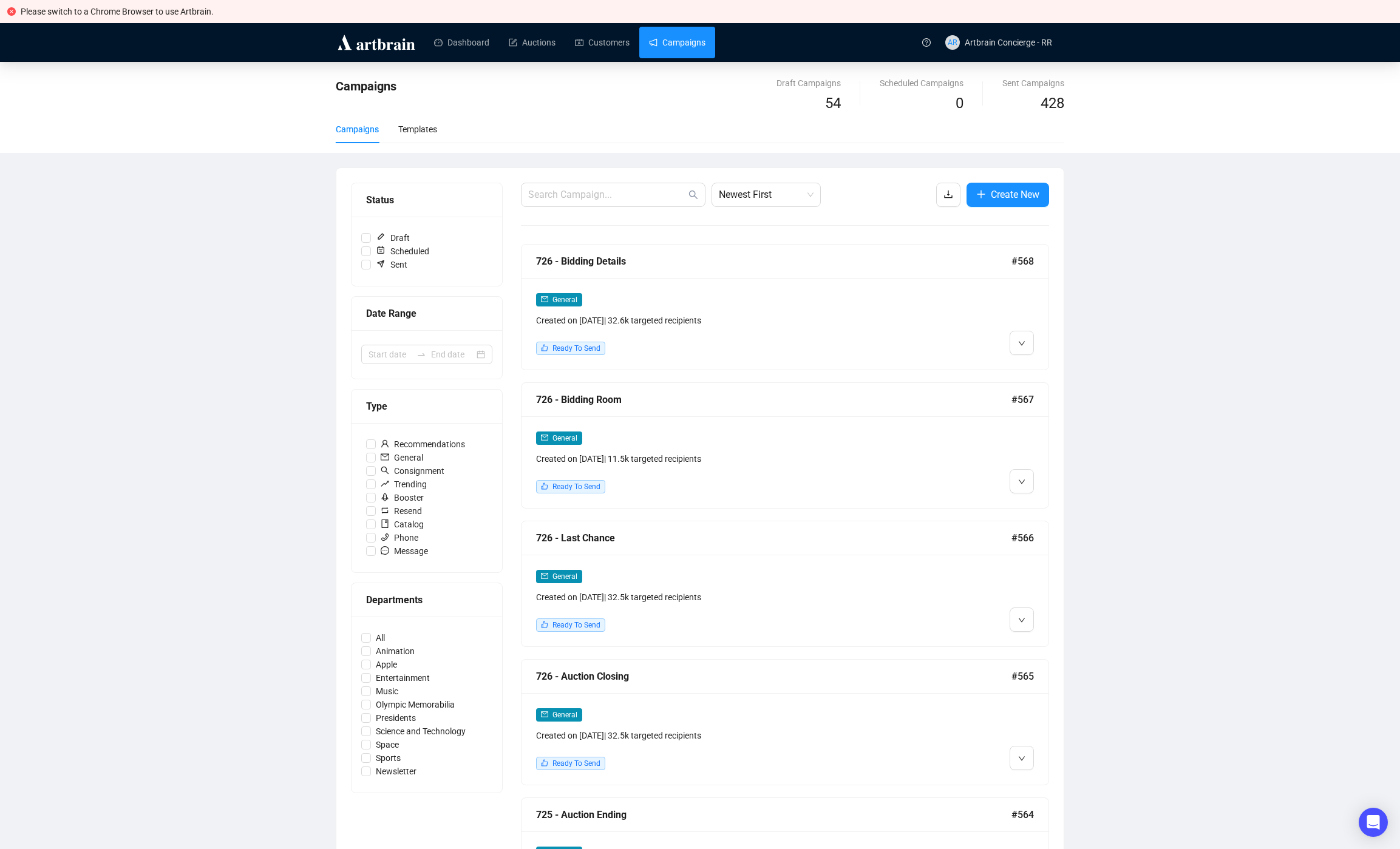
scroll to position [283, 0]
